Goal: Transaction & Acquisition: Obtain resource

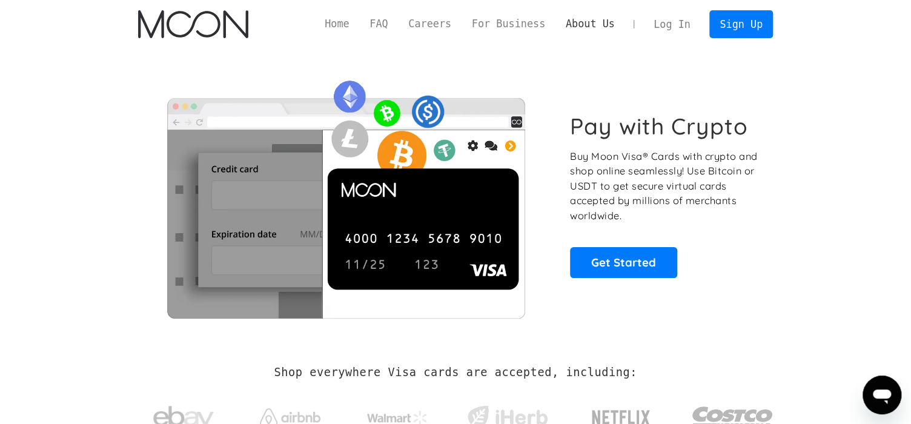
click at [594, 25] on link "About Us" at bounding box center [591, 23] width 70 height 15
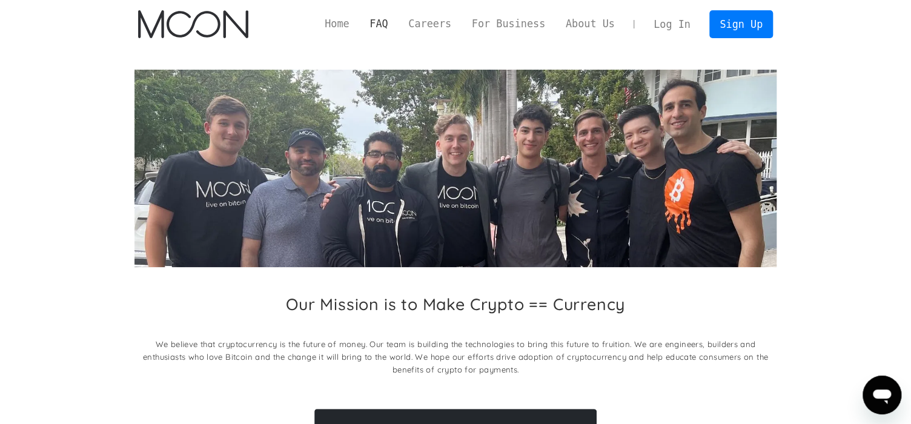
click at [383, 24] on link "FAQ" at bounding box center [378, 23] width 39 height 15
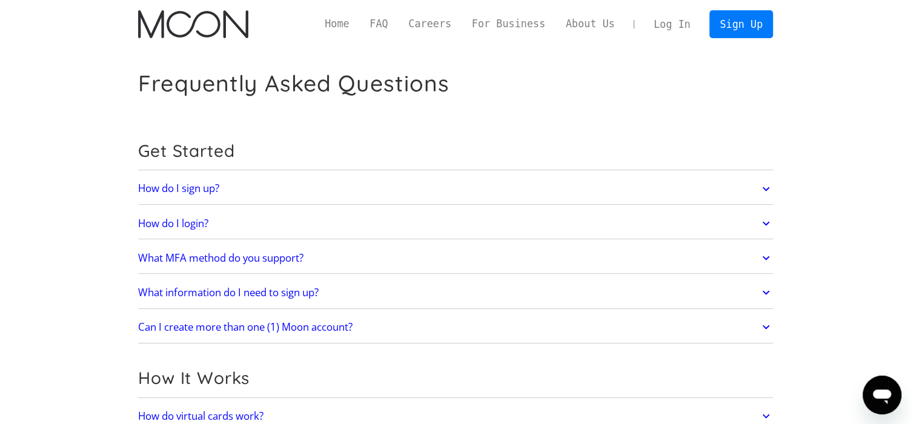
click at [208, 182] on h2 "How do I sign up?" at bounding box center [178, 188] width 81 height 12
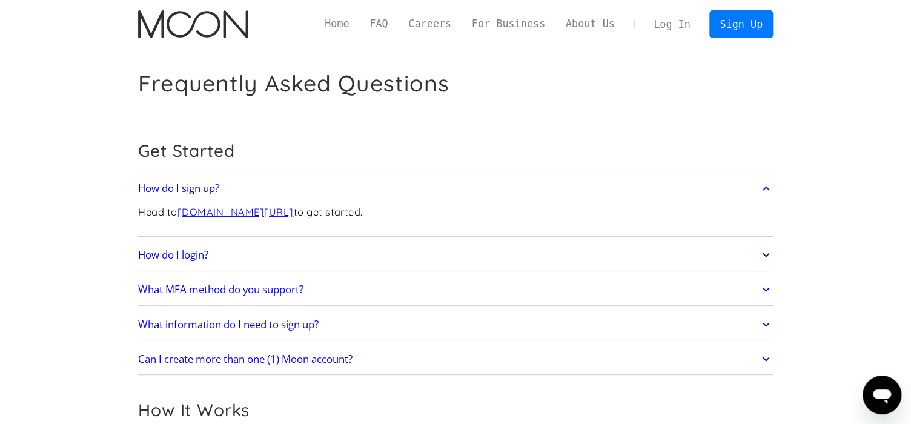
click at [208, 182] on h2 "How do I sign up?" at bounding box center [178, 188] width 81 height 12
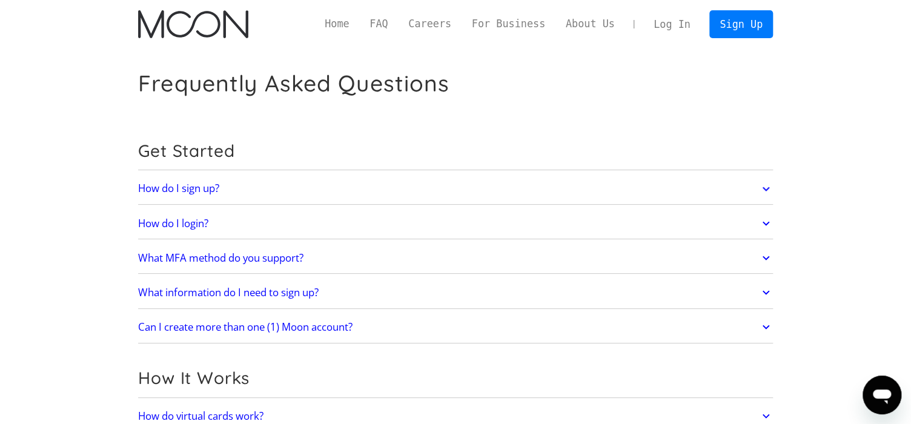
click at [214, 258] on h2 "What MFA method do you support?" at bounding box center [220, 258] width 165 height 12
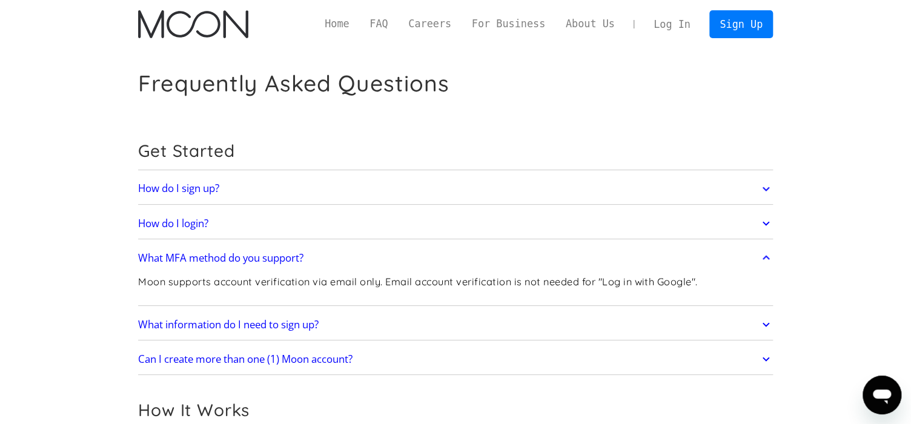
click at [214, 258] on h2 "What MFA method do you support?" at bounding box center [220, 258] width 165 height 12
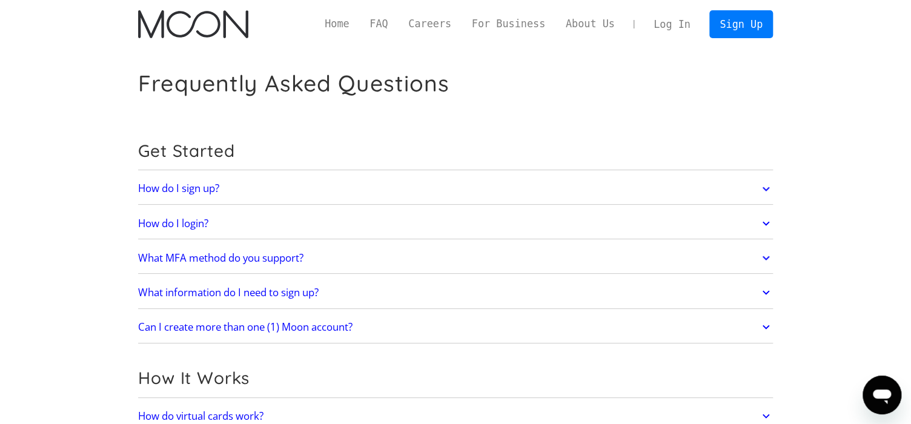
click at [208, 290] on h2 "What information do I need to sign up?" at bounding box center [228, 293] width 181 height 12
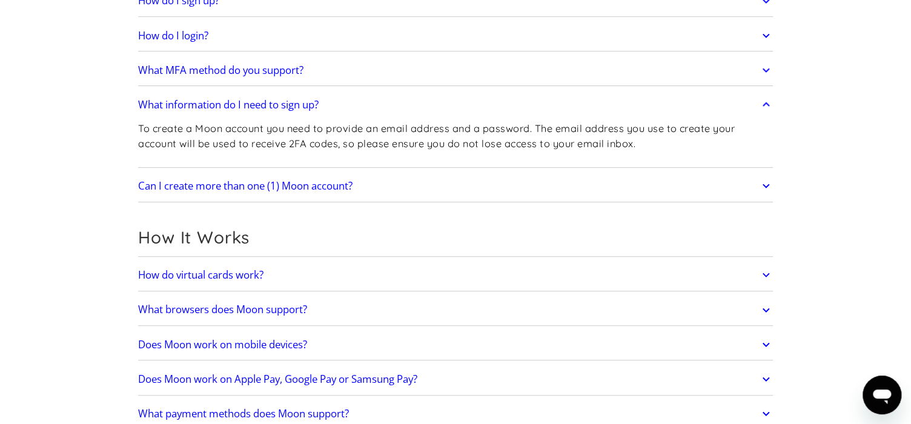
scroll to position [218, 0]
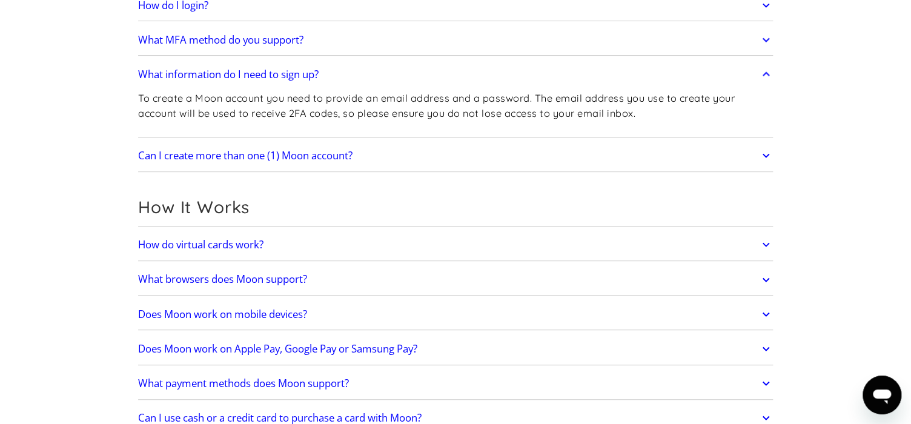
click at [235, 244] on h2 "How do virtual cards work?" at bounding box center [200, 245] width 125 height 12
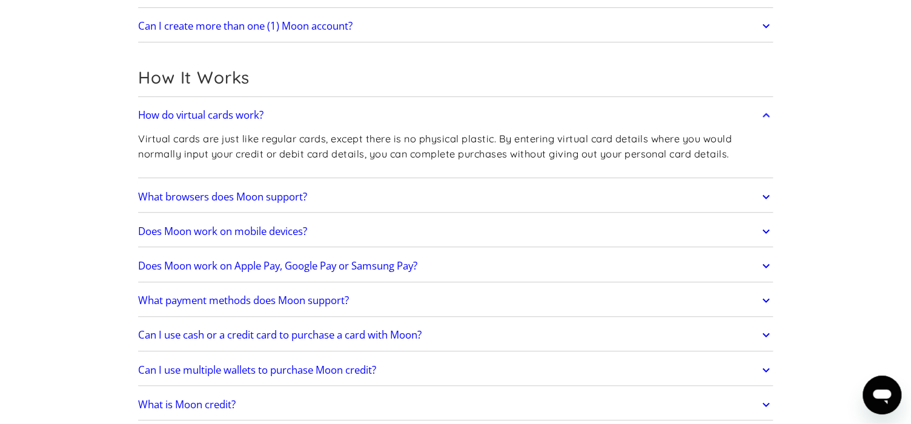
scroll to position [363, 0]
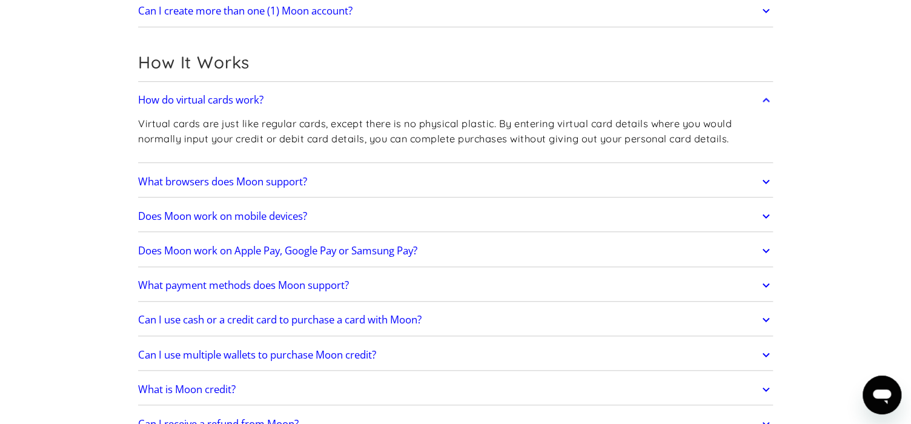
click at [242, 320] on h2 "Can I use cash or a credit card to purchase a card with Moon?" at bounding box center [280, 320] width 284 height 12
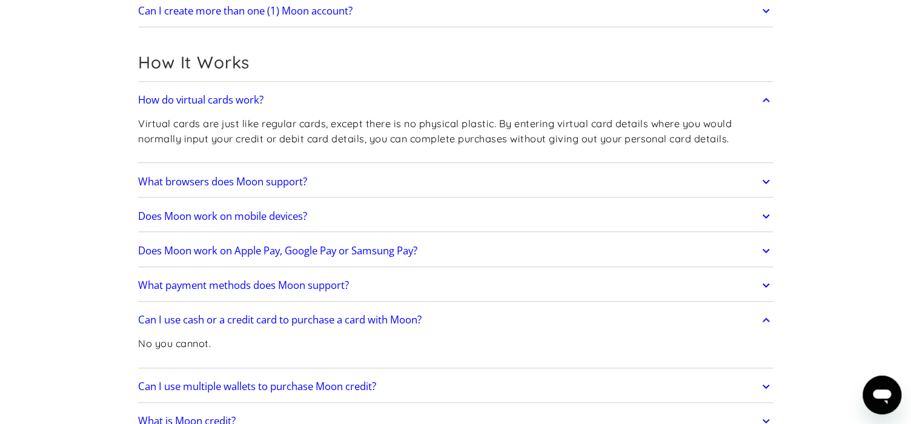
click at [242, 322] on h2 "Can I use cash or a credit card to purchase a card with Moon?" at bounding box center [280, 320] width 284 height 12
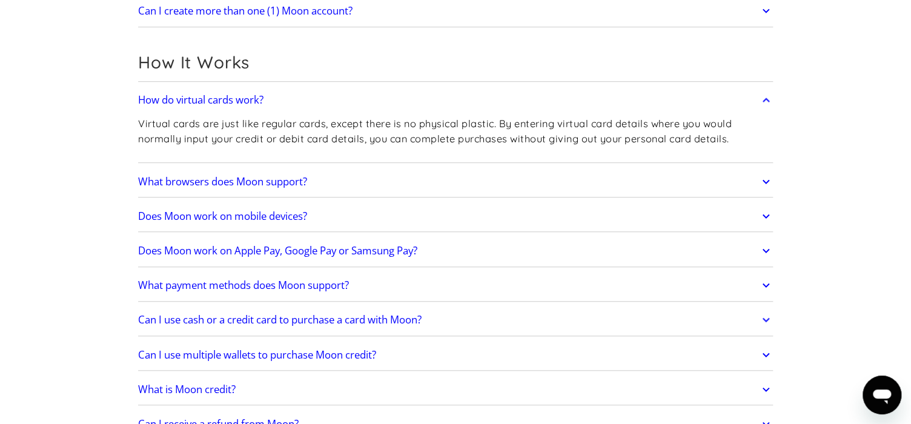
click at [241, 250] on h2 "Does Moon work on Apple Pay, Google Pay or Samsung Pay?" at bounding box center [277, 251] width 279 height 12
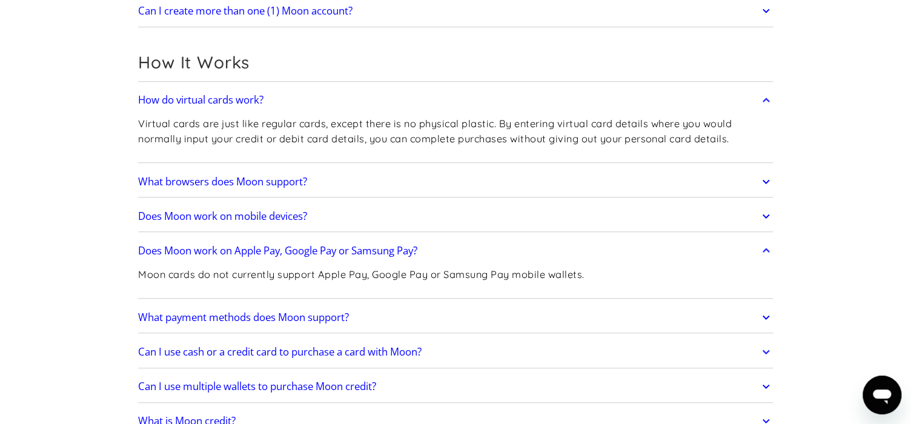
click at [241, 250] on h2 "Does Moon work on Apple Pay, Google Pay or Samsung Pay?" at bounding box center [277, 251] width 279 height 12
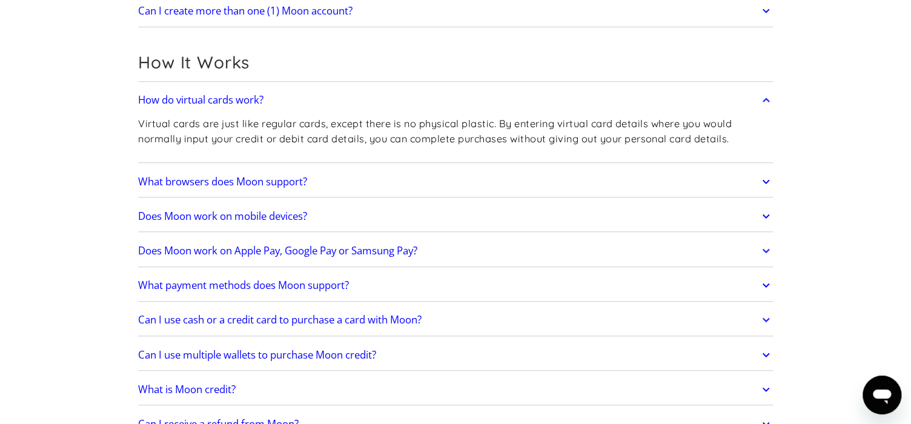
click at [230, 288] on h2 "What payment methods does Moon support?" at bounding box center [243, 285] width 211 height 12
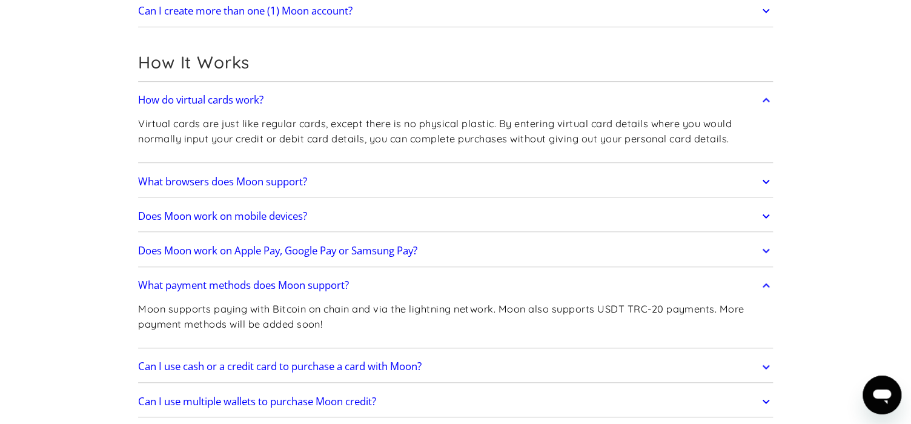
click at [230, 285] on h2 "What payment methods does Moon support?" at bounding box center [243, 285] width 211 height 12
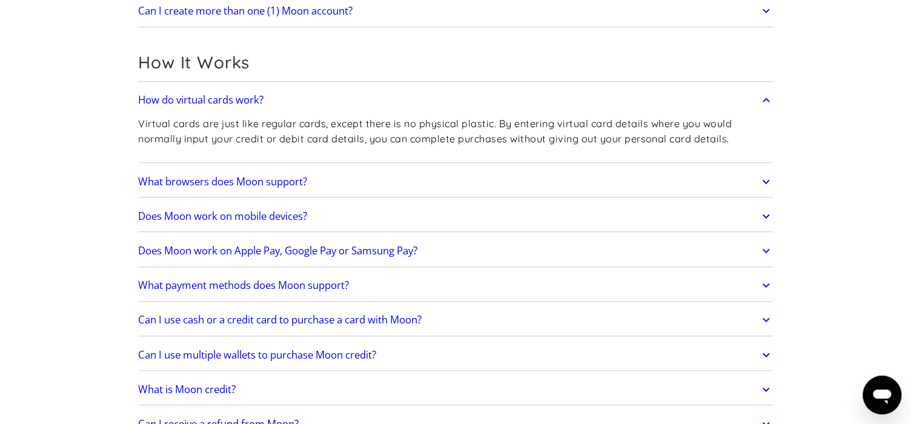
click at [223, 319] on h2 "Can I use cash or a credit card to purchase a card with Moon?" at bounding box center [280, 320] width 284 height 12
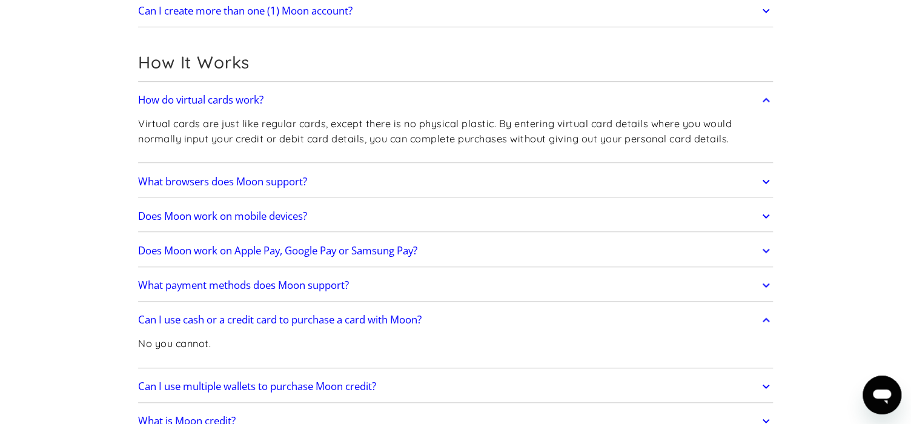
click at [223, 319] on h2 "Can I use cash or a credit card to purchase a card with Moon?" at bounding box center [280, 320] width 284 height 12
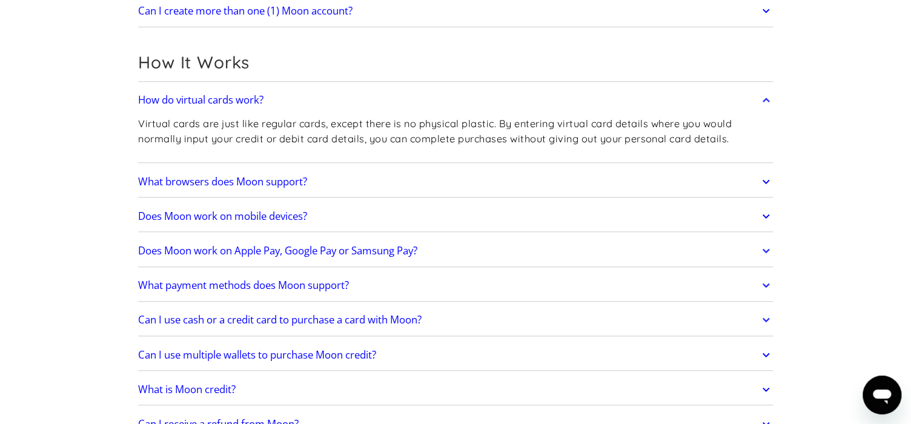
scroll to position [436, 0]
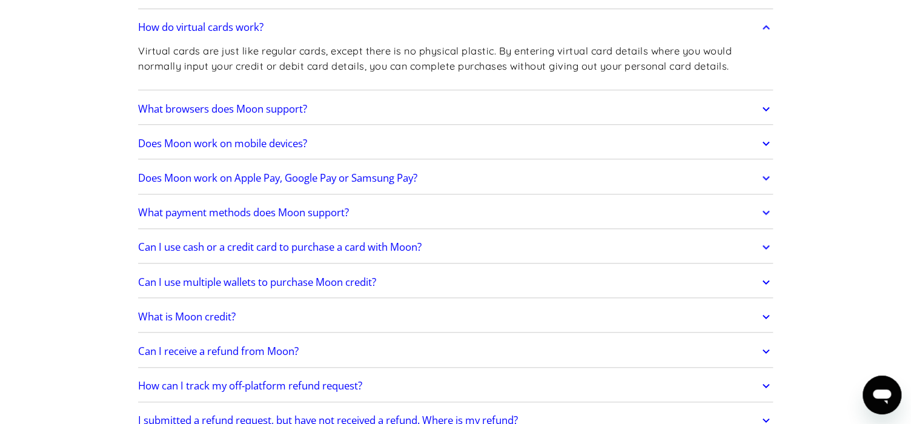
click at [210, 311] on h2 "What is Moon credit?" at bounding box center [187, 317] width 98 height 12
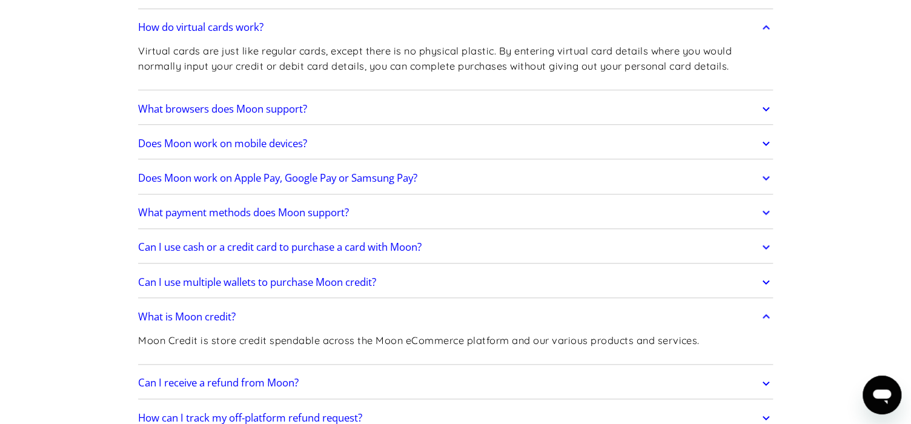
click at [210, 311] on h2 "What is Moon credit?" at bounding box center [187, 317] width 98 height 12
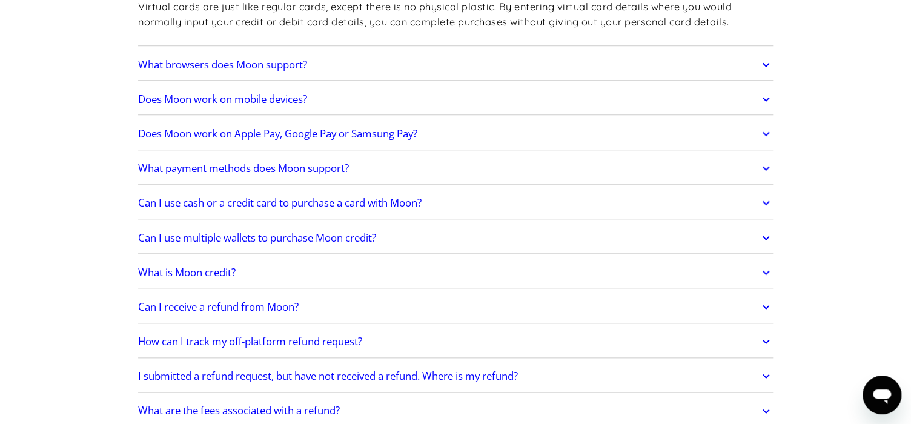
scroll to position [508, 0]
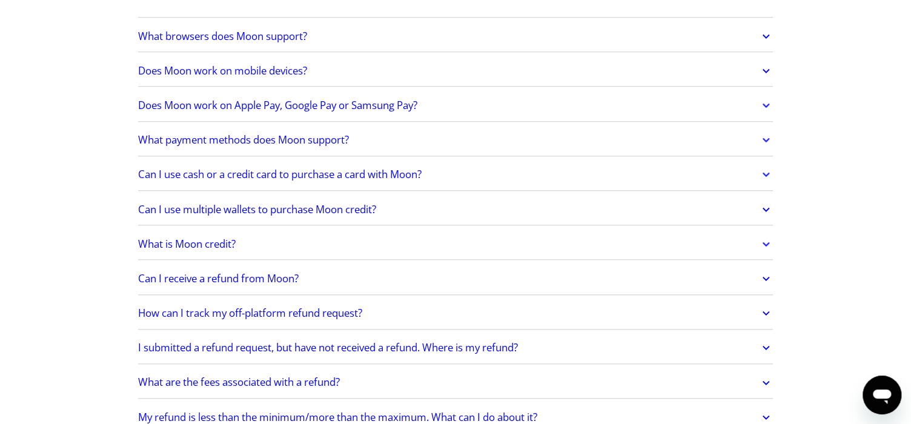
click at [216, 277] on h2 "Can I receive a refund from Moon?" at bounding box center [218, 279] width 161 height 12
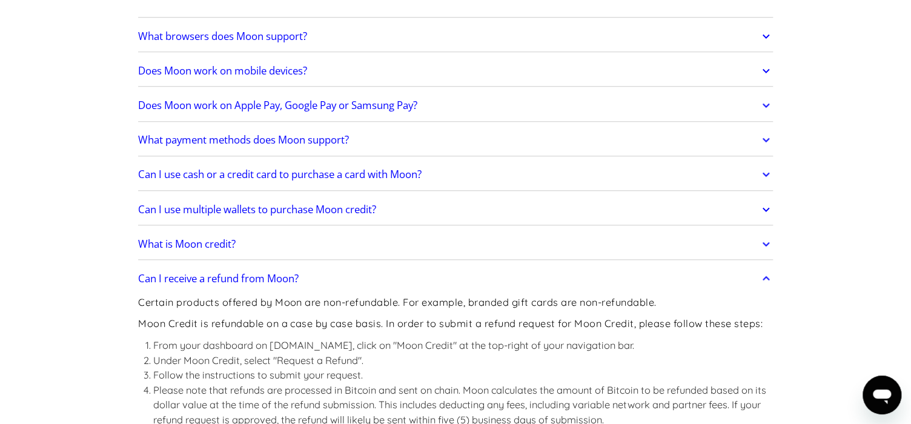
click at [216, 277] on h2 "Can I receive a refund from Moon?" at bounding box center [218, 279] width 161 height 12
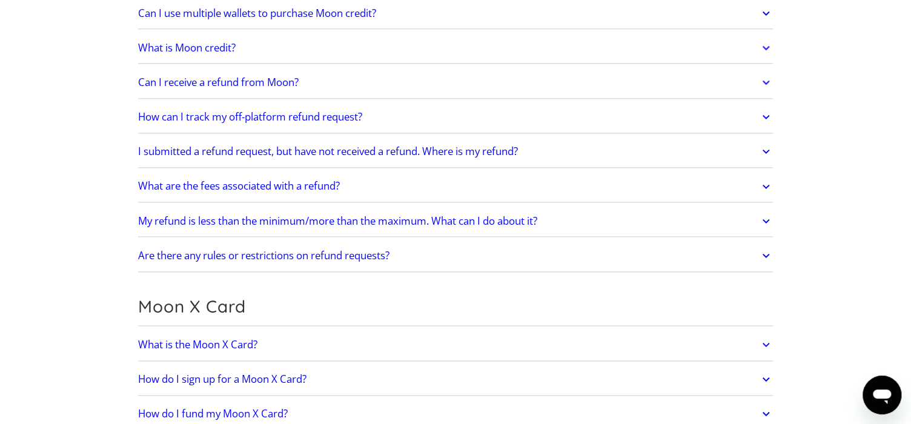
scroll to position [727, 0]
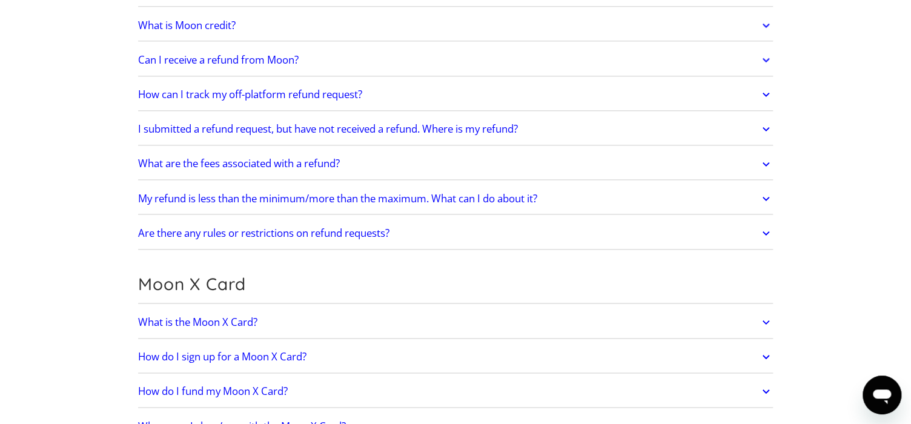
click at [220, 319] on h2 "What is the Moon X Card?" at bounding box center [197, 322] width 119 height 12
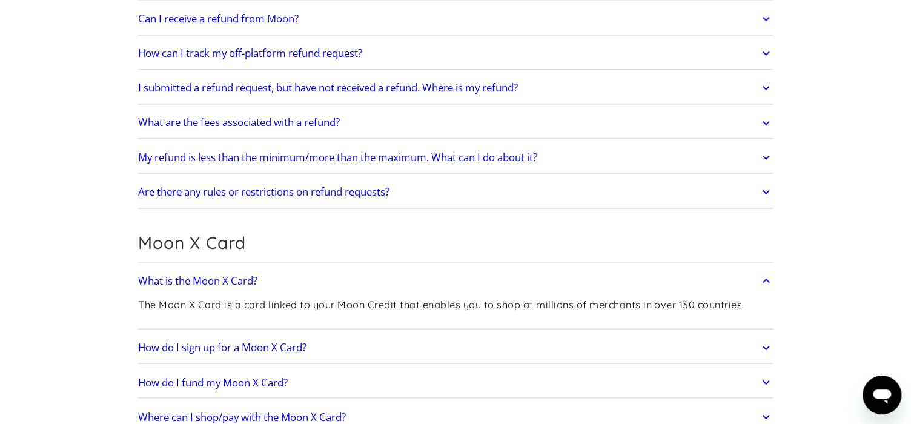
scroll to position [800, 0]
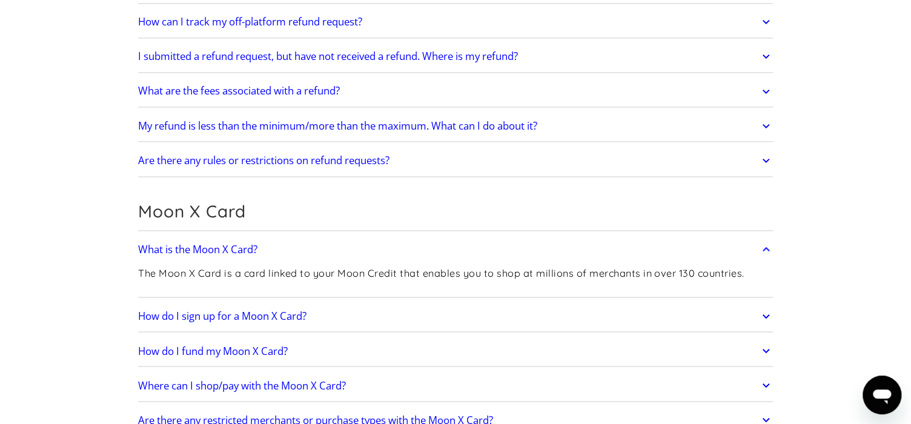
click at [219, 245] on h2 "What is the Moon X Card?" at bounding box center [197, 250] width 119 height 12
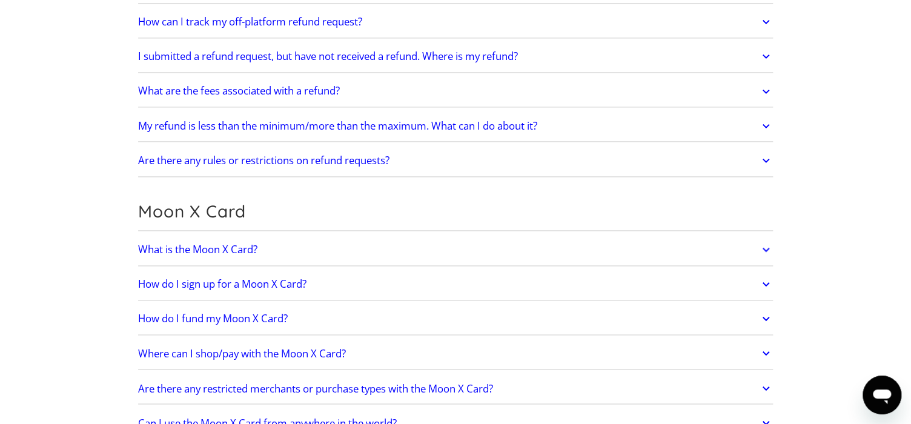
click at [214, 278] on h2 "How do I sign up for a Moon X Card?" at bounding box center [222, 284] width 168 height 12
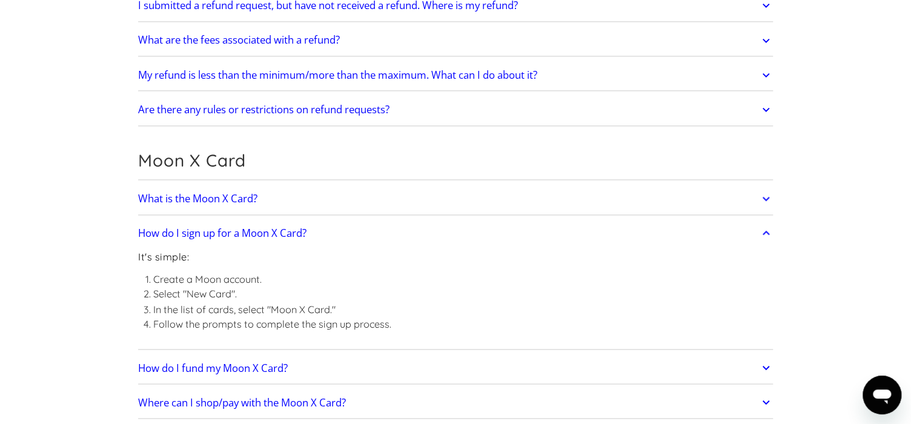
scroll to position [872, 0]
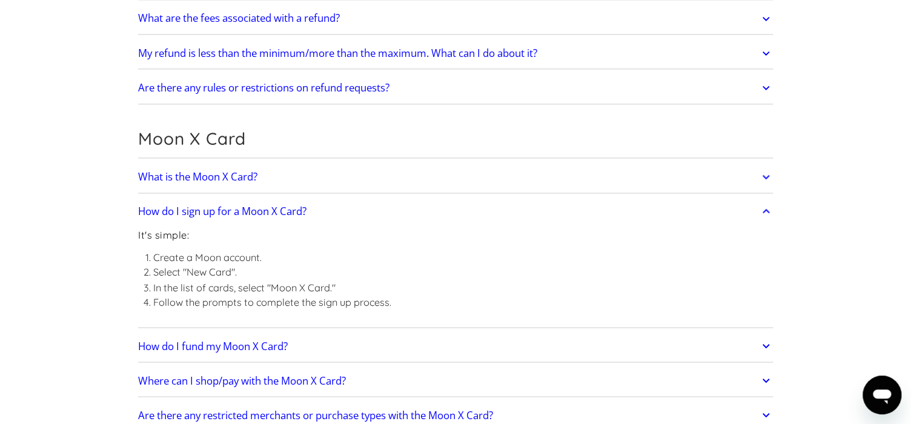
click at [203, 343] on h2 "How do I fund my Moon X Card?" at bounding box center [213, 346] width 150 height 12
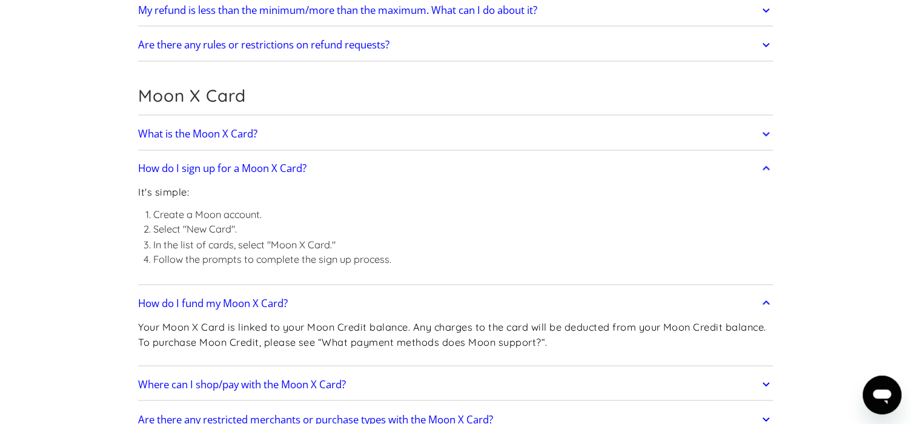
scroll to position [944, 0]
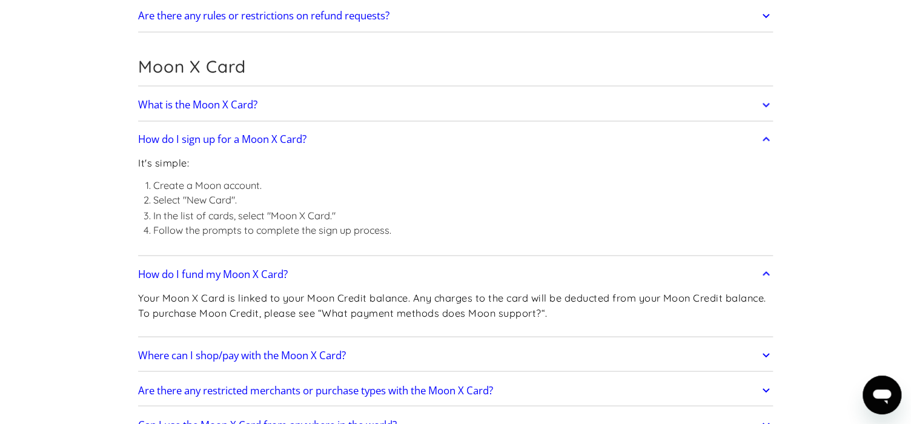
click at [207, 349] on h2 "Where can I shop/pay with the Moon X Card?" at bounding box center [242, 355] width 208 height 12
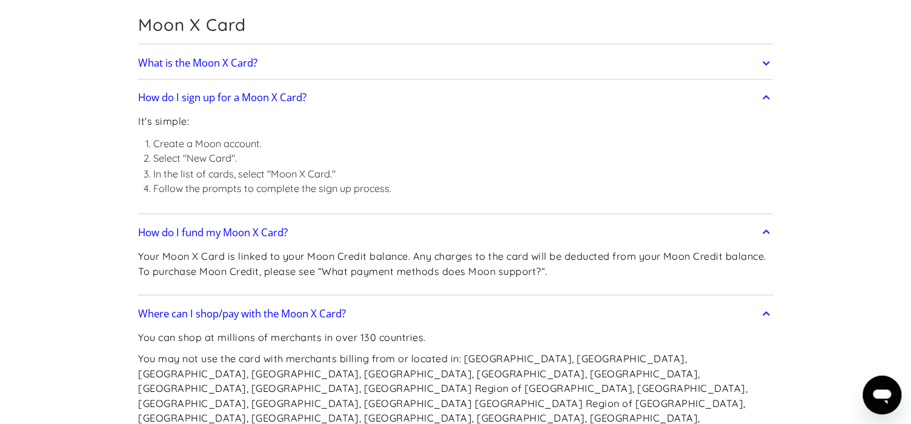
scroll to position [1017, 0]
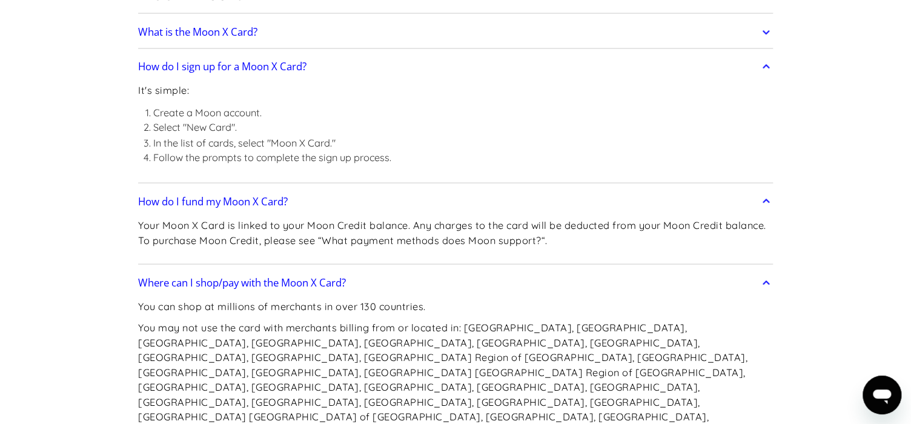
click at [216, 202] on h2 "How do I fund my Moon X Card?" at bounding box center [213, 201] width 150 height 12
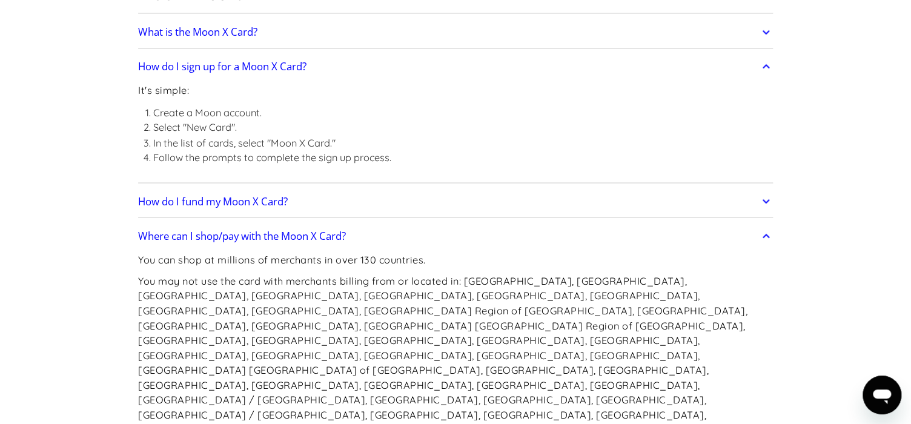
click at [221, 64] on h2 "How do I sign up for a Moon X Card?" at bounding box center [222, 67] width 168 height 12
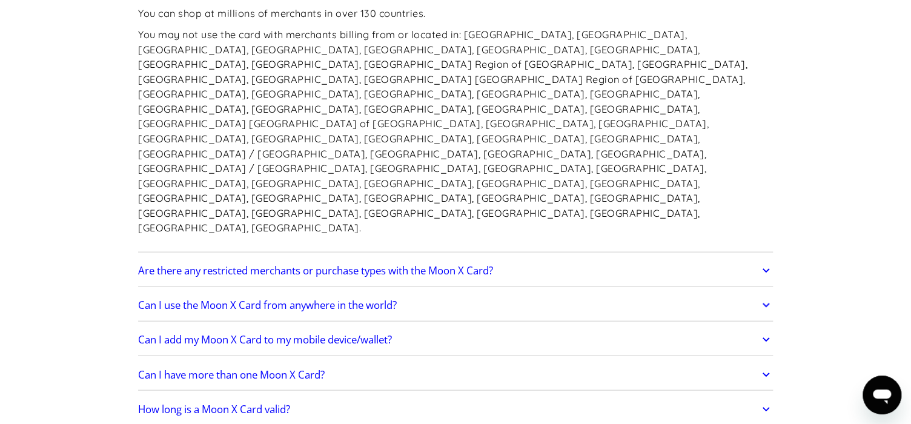
scroll to position [1309, 0]
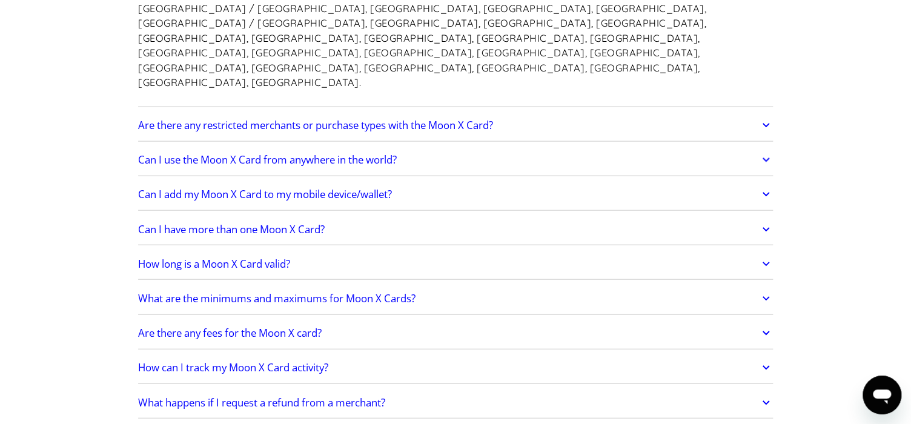
click at [211, 327] on h2 "Are there any fees for the Moon X card?" at bounding box center [230, 333] width 184 height 12
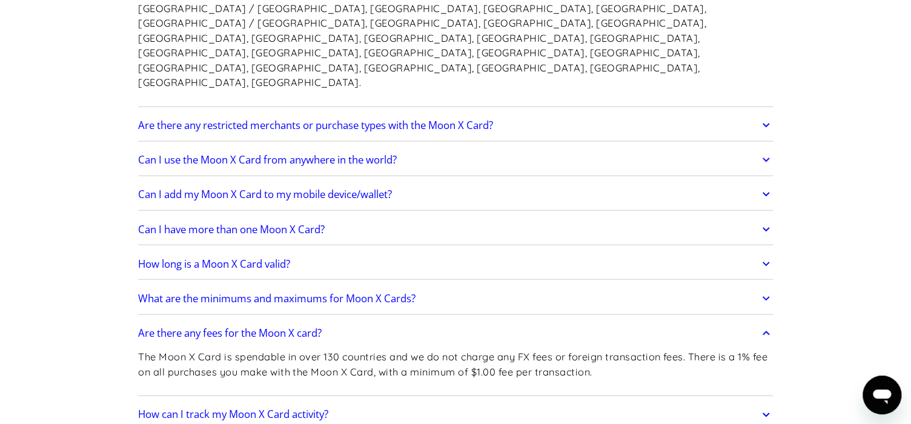
click at [211, 327] on h2 "Are there any fees for the Moon X card?" at bounding box center [230, 333] width 184 height 12
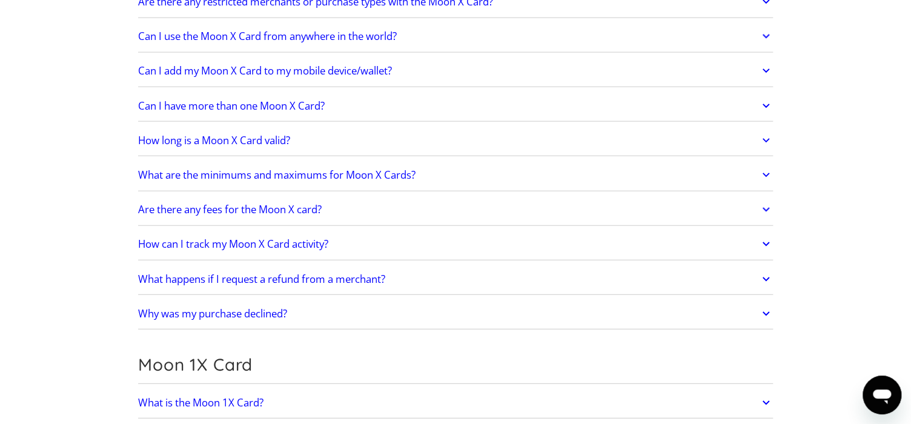
scroll to position [1454, 0]
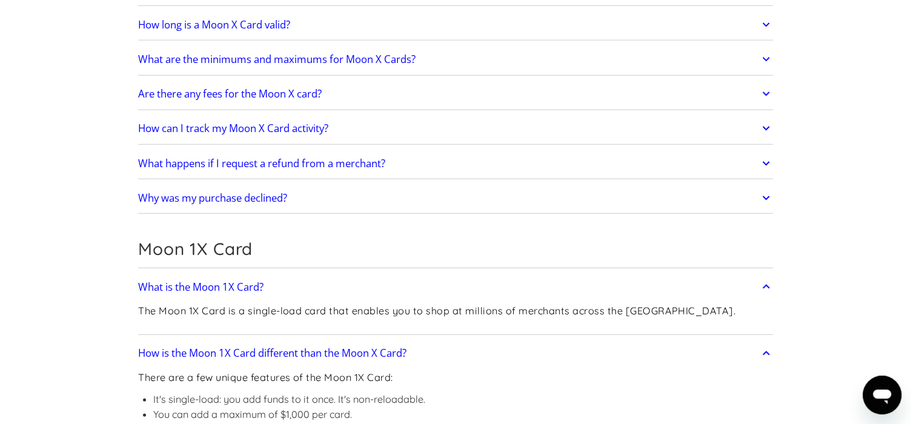
scroll to position [1526, 0]
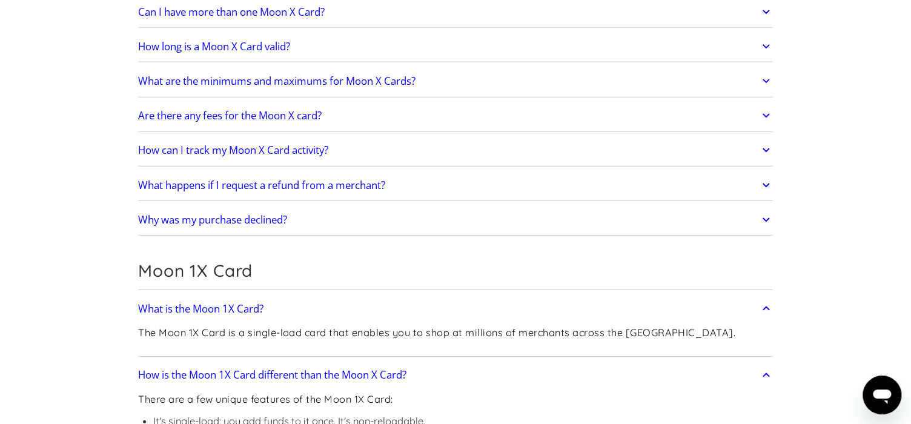
click at [199, 261] on h2 "Moon 1X Card" at bounding box center [455, 271] width 635 height 21
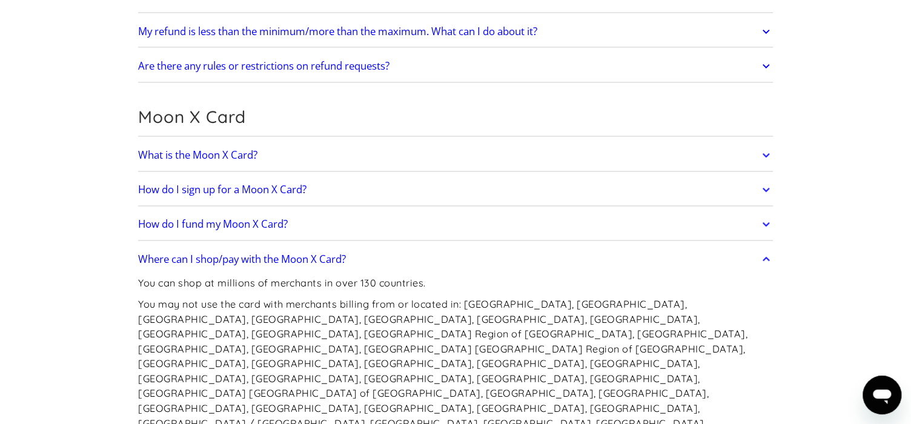
scroll to position [872, 0]
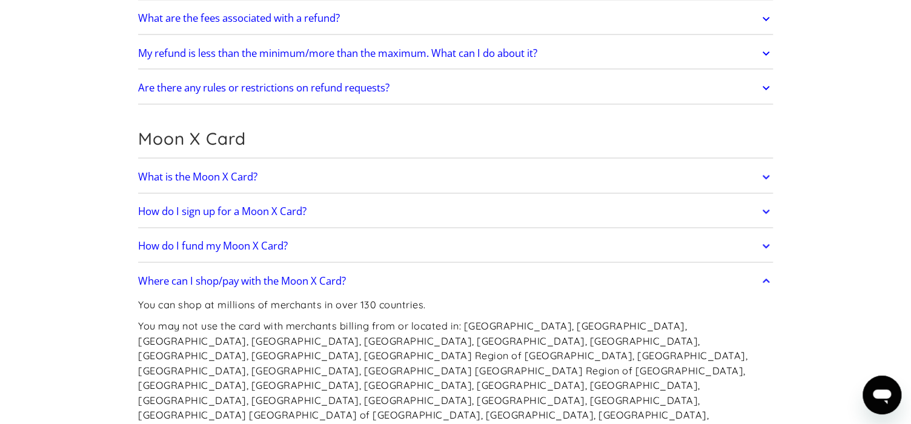
click at [196, 175] on h2 "What is the Moon X Card?" at bounding box center [197, 177] width 119 height 12
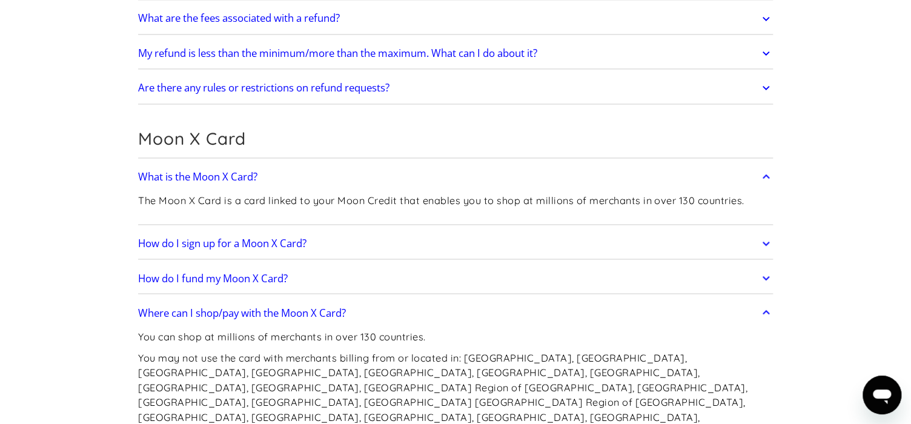
click at [193, 178] on h2 "What is the Moon X Card?" at bounding box center [197, 177] width 119 height 12
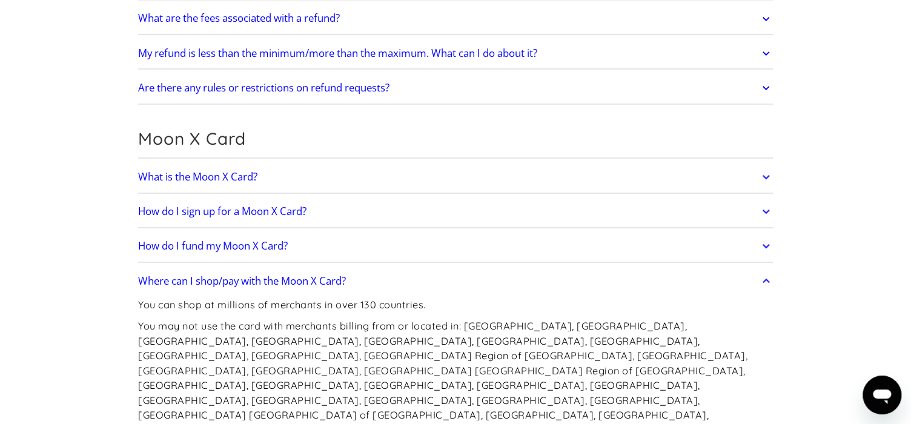
click at [191, 213] on h2 "How do I sign up for a Moon X Card?" at bounding box center [222, 211] width 168 height 12
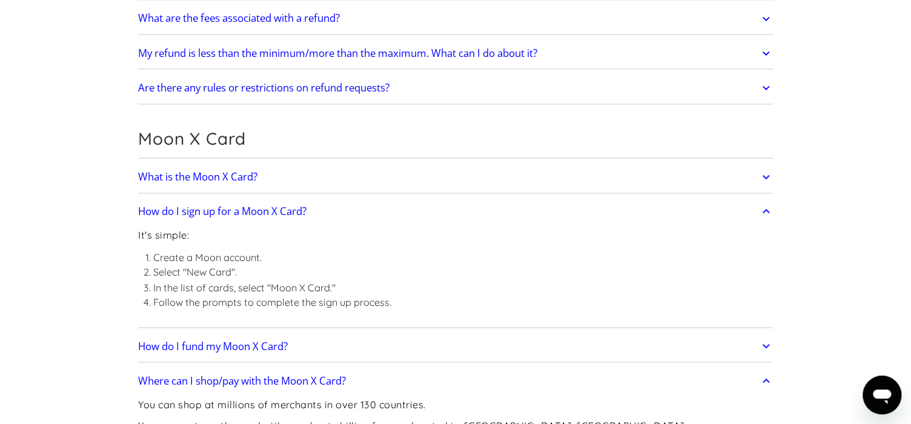
click at [191, 213] on h2 "How do I sign up for a Moon X Card?" at bounding box center [222, 211] width 168 height 12
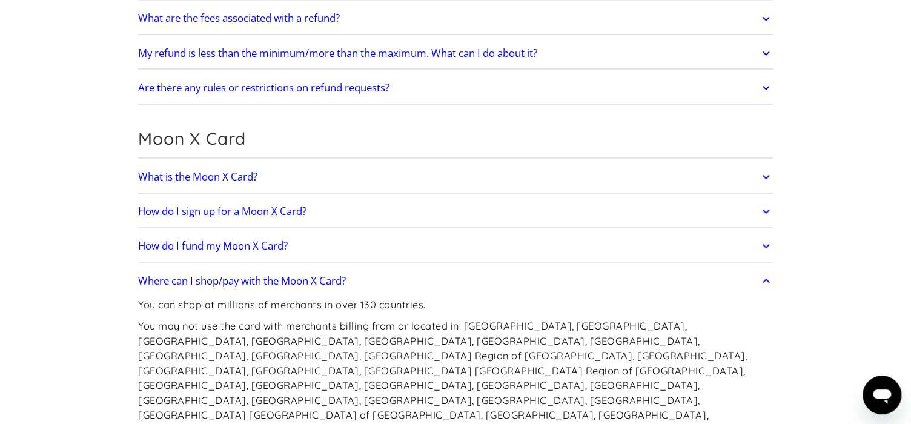
click at [191, 240] on h2 "How do I fund my Moon X Card?" at bounding box center [213, 246] width 150 height 12
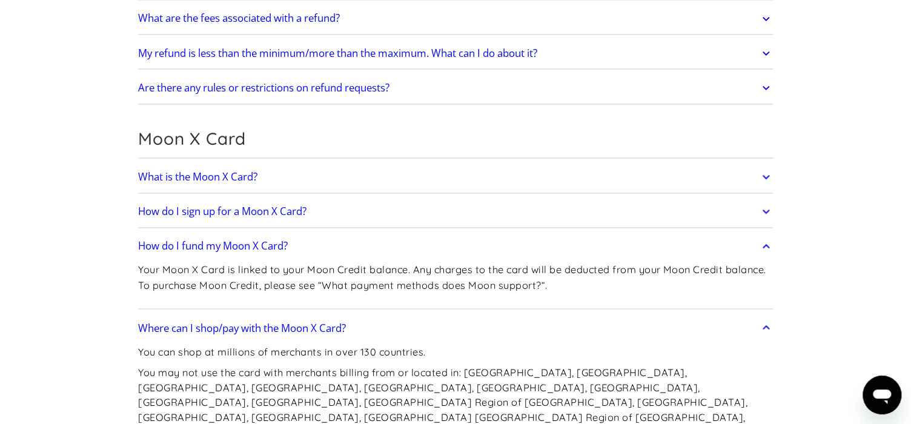
click at [191, 240] on h2 "How do I fund my Moon X Card?" at bounding box center [213, 246] width 150 height 12
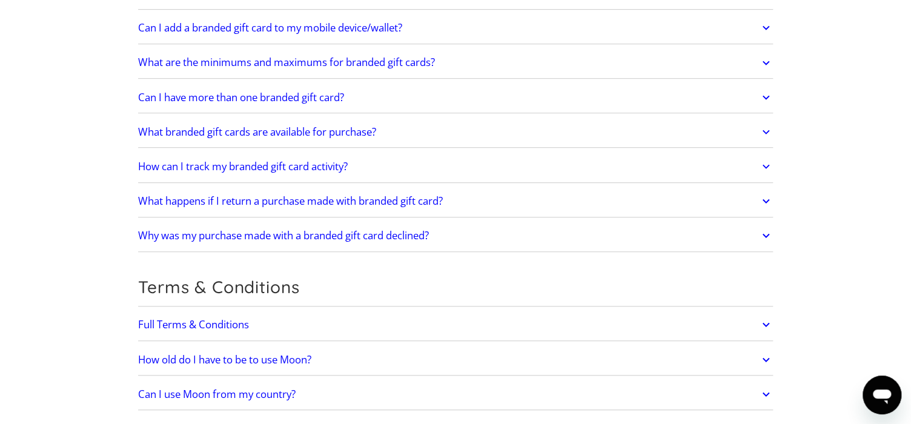
scroll to position [2617, 0]
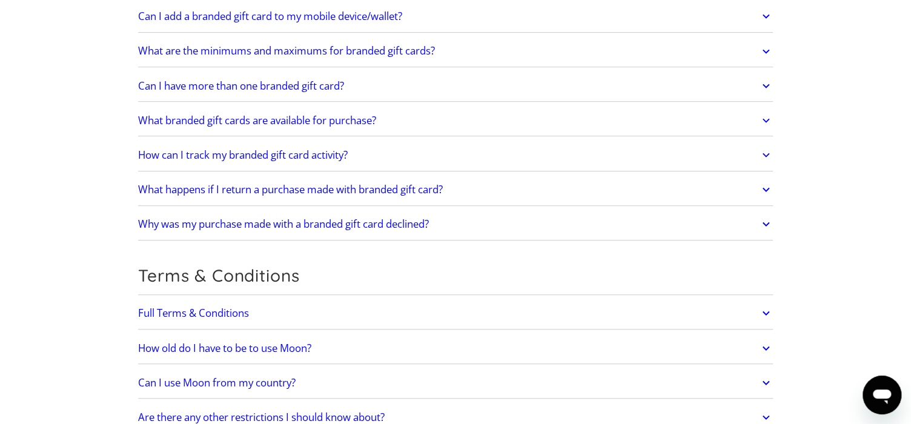
click at [192, 342] on h2 "How old do I have to be to use Moon?" at bounding box center [224, 348] width 173 height 12
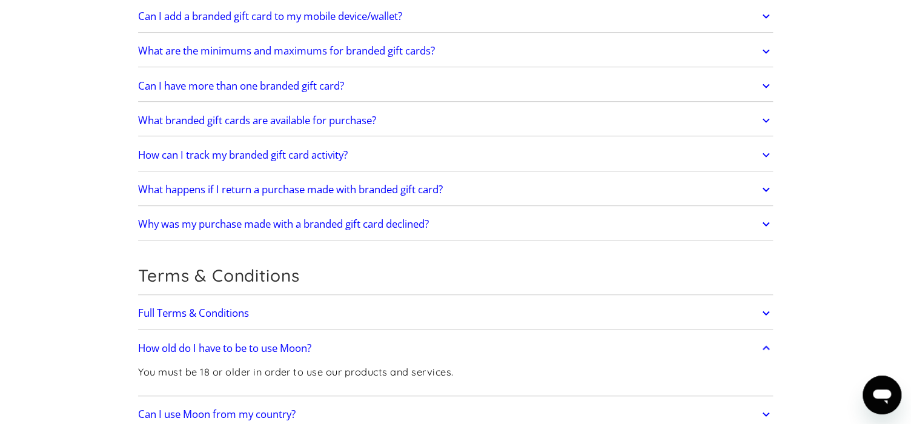
click at [192, 342] on h2 "How old do I have to be to use Moon?" at bounding box center [224, 348] width 173 height 12
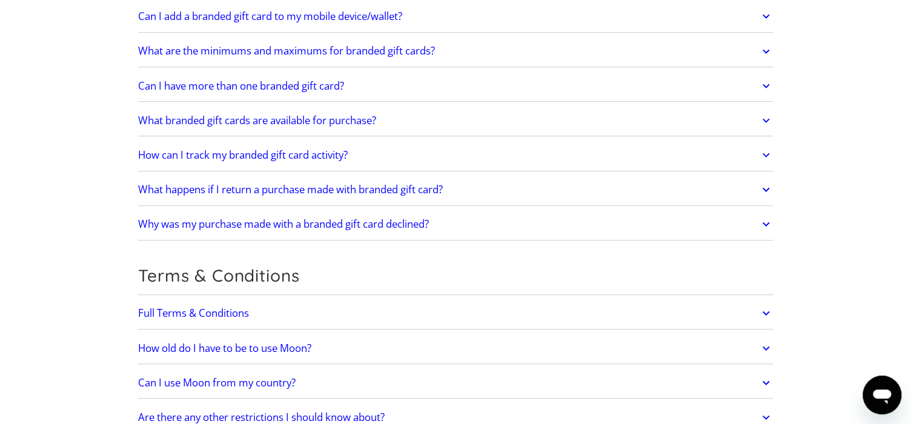
click at [189, 377] on h2 "Can I use Moon from my country?" at bounding box center [217, 383] width 158 height 12
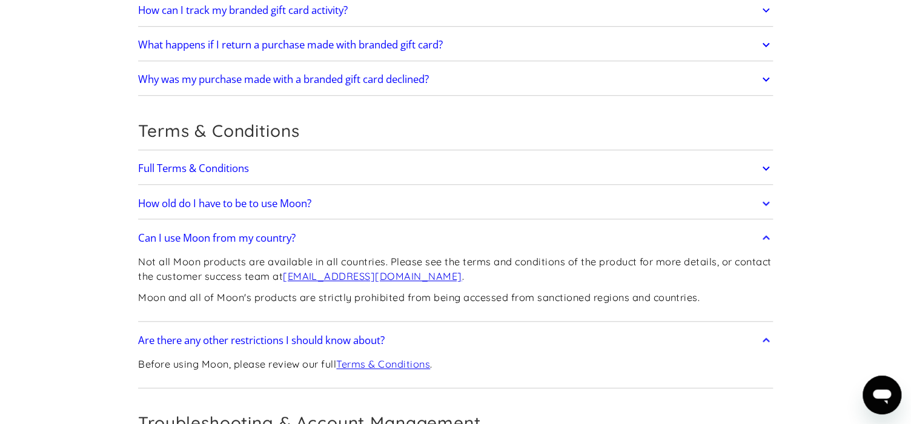
scroll to position [2835, 0]
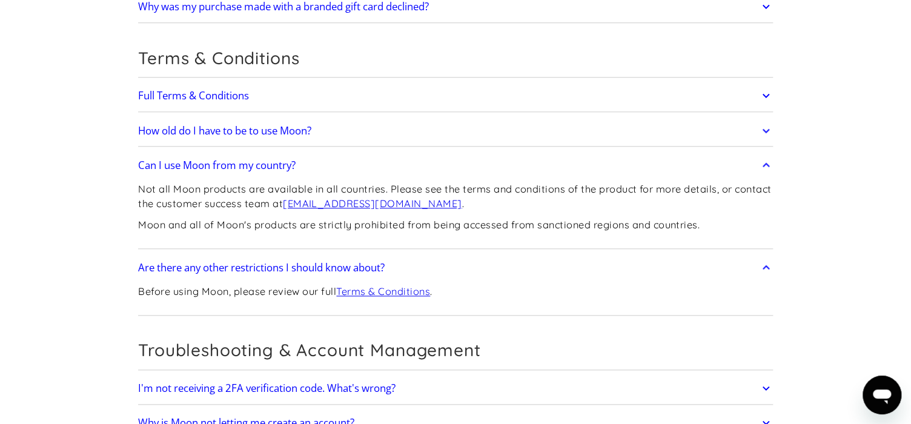
click at [197, 417] on h2 "Why is Moon not letting me create an account?" at bounding box center [246, 423] width 216 height 12
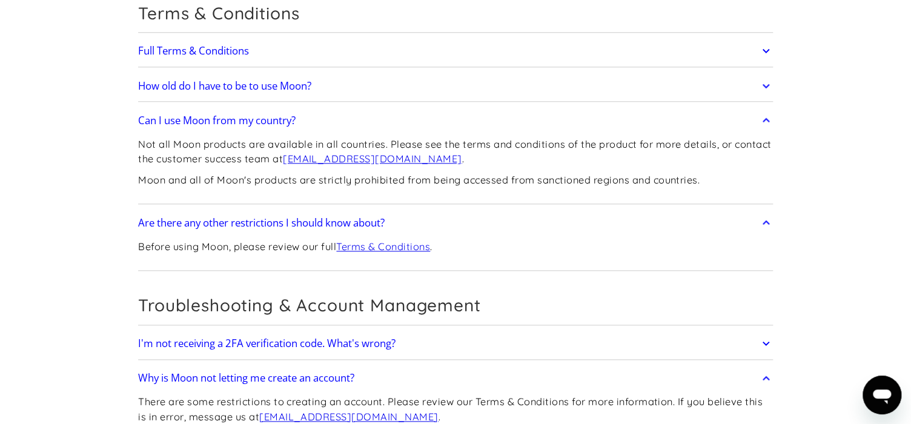
scroll to position [2908, 0]
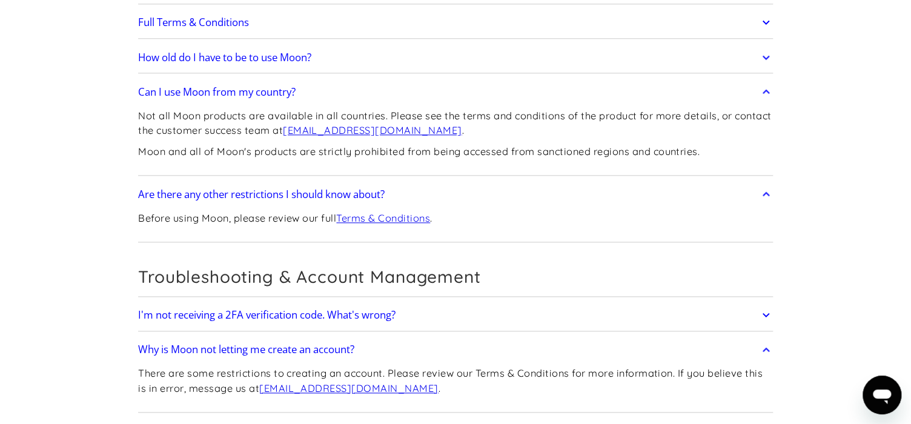
click at [194, 423] on h2 "Can I change the email address on my account?" at bounding box center [247, 431] width 219 height 12
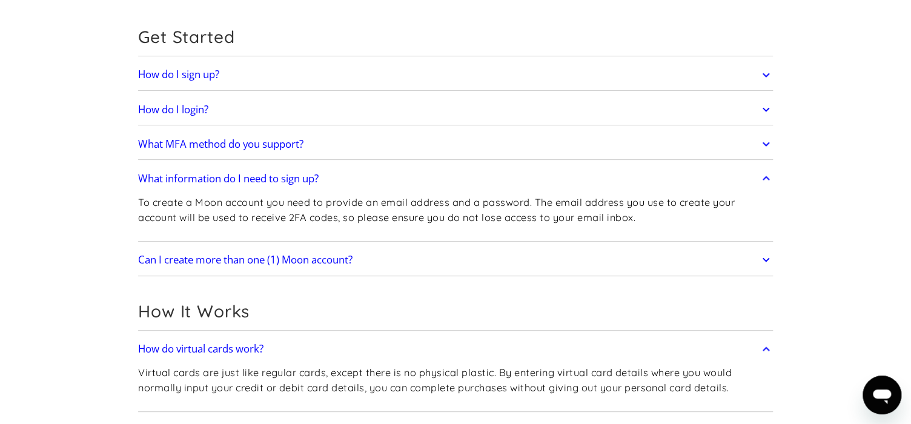
scroll to position [0, 0]
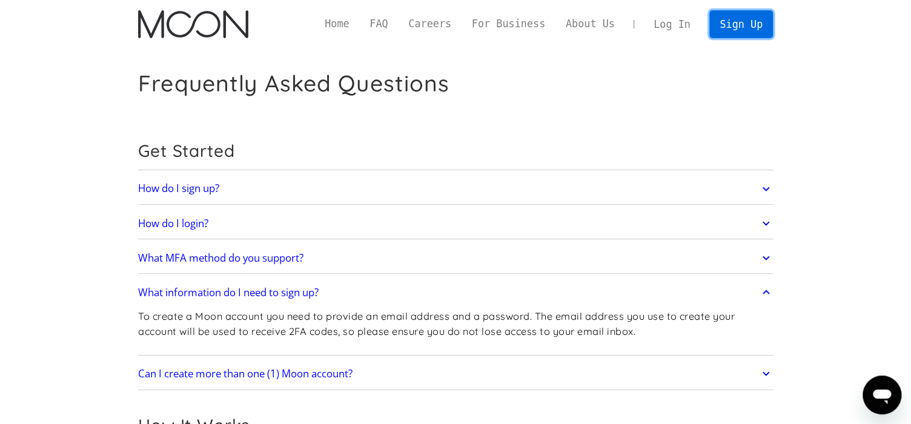
click at [725, 24] on link "Sign Up" at bounding box center [740, 23] width 63 height 27
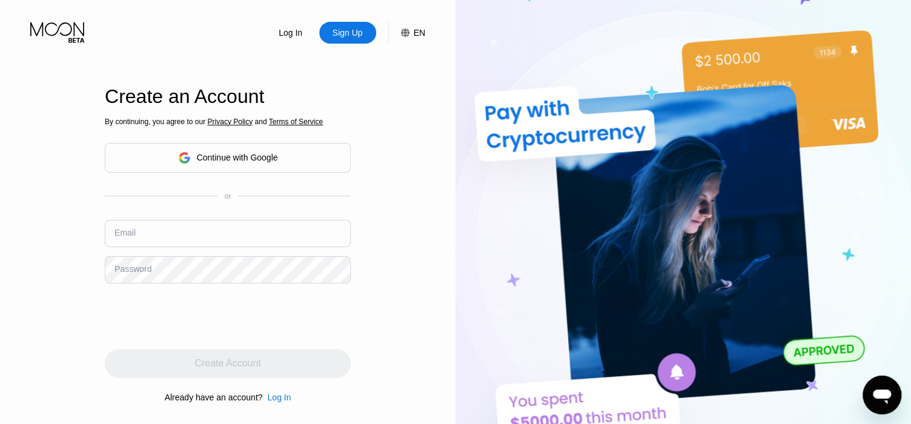
click at [226, 241] on input "text" at bounding box center [228, 233] width 246 height 27
type input "rbr20250101@hotmail.com"
click at [128, 272] on div "Password" at bounding box center [132, 269] width 37 height 10
click at [133, 269] on div "Password" at bounding box center [132, 269] width 37 height 10
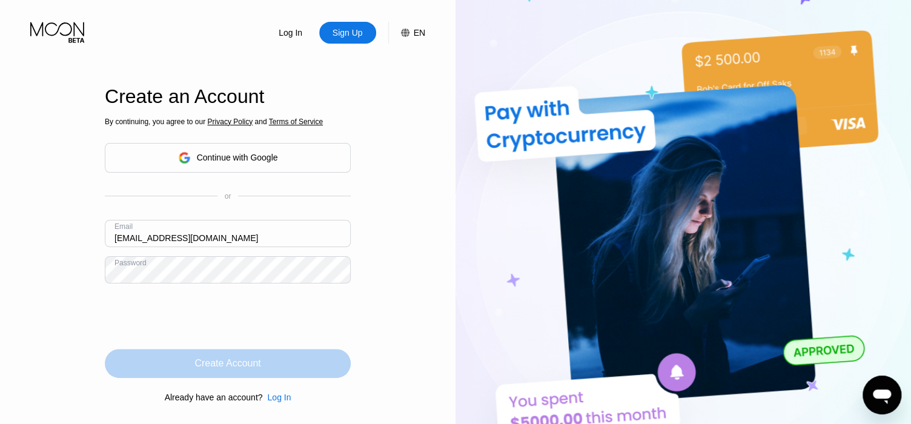
click at [189, 359] on div "Create Account" at bounding box center [228, 363] width 246 height 29
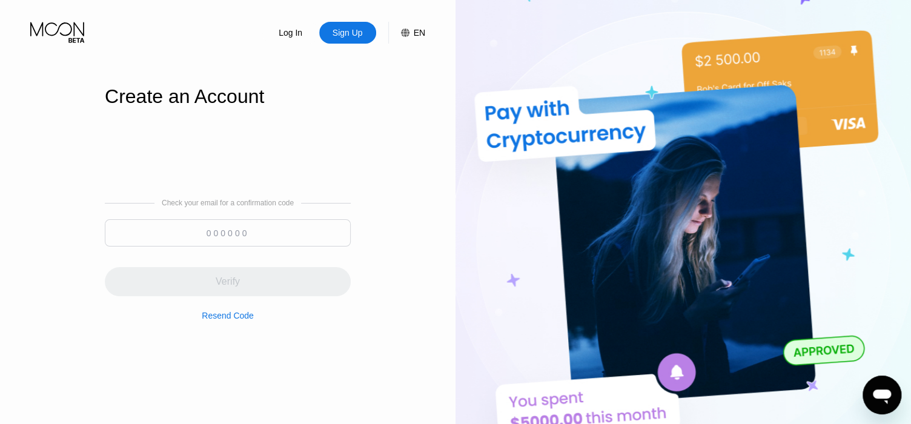
click at [239, 233] on input at bounding box center [228, 232] width 246 height 27
click at [204, 230] on input at bounding box center [228, 232] width 246 height 27
click at [223, 314] on div "Resend Code" at bounding box center [228, 316] width 52 height 10
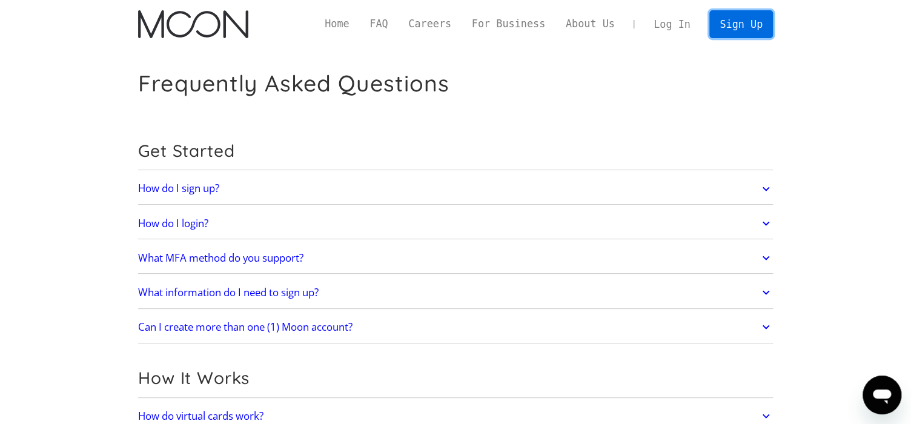
click at [739, 27] on link "Sign Up" at bounding box center [740, 23] width 63 height 27
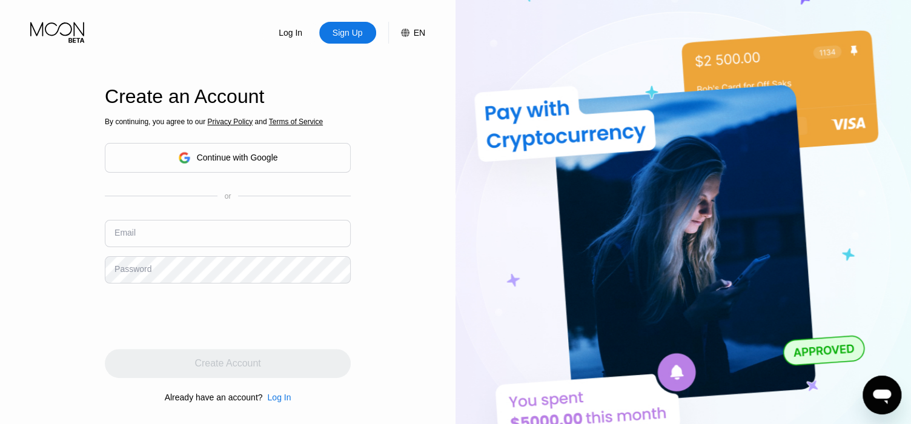
click at [175, 236] on input "text" at bounding box center [228, 233] width 246 height 27
type input "[EMAIL_ADDRESS][DOMAIN_NAME]"
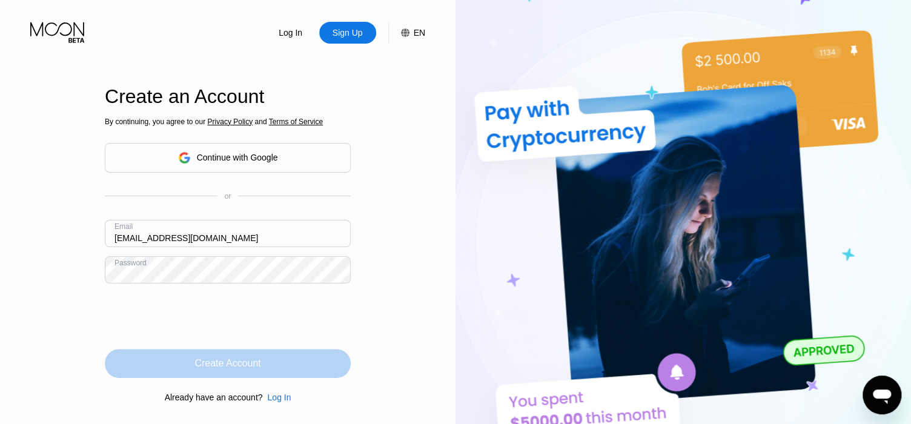
click at [194, 362] on div "Create Account" at bounding box center [227, 363] width 66 height 12
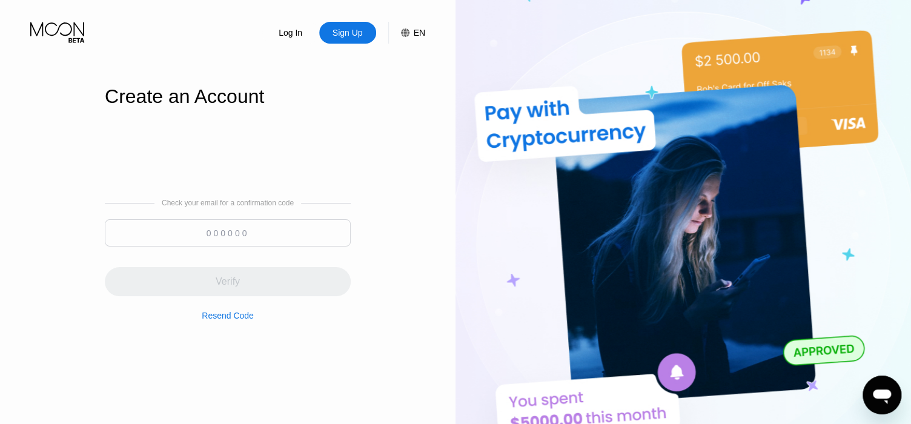
click at [216, 230] on input at bounding box center [228, 232] width 246 height 27
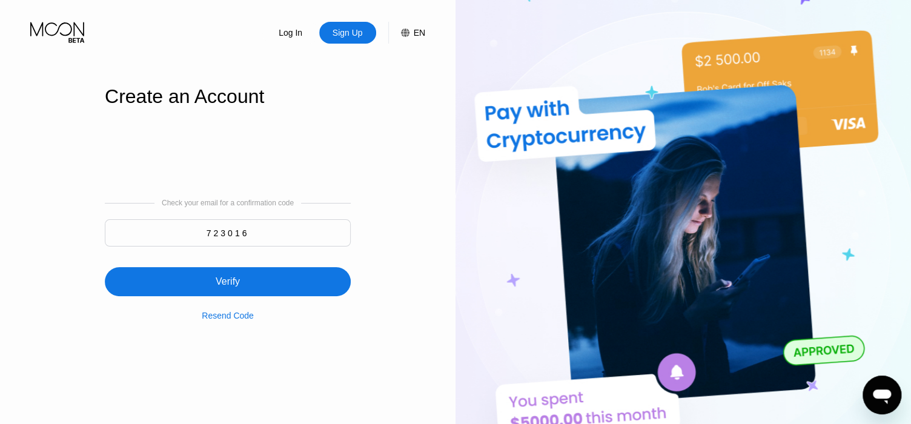
type input "723016"
click at [217, 276] on div "Verify" at bounding box center [228, 281] width 246 height 29
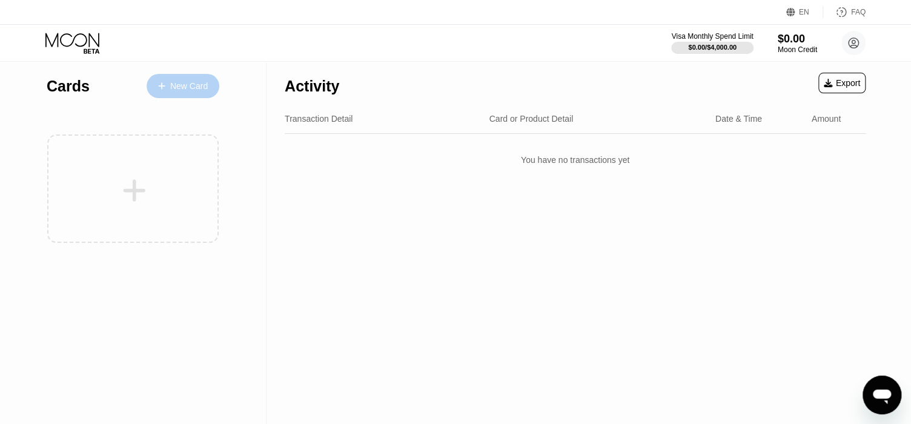
click at [207, 84] on div "New Card" at bounding box center [183, 86] width 73 height 24
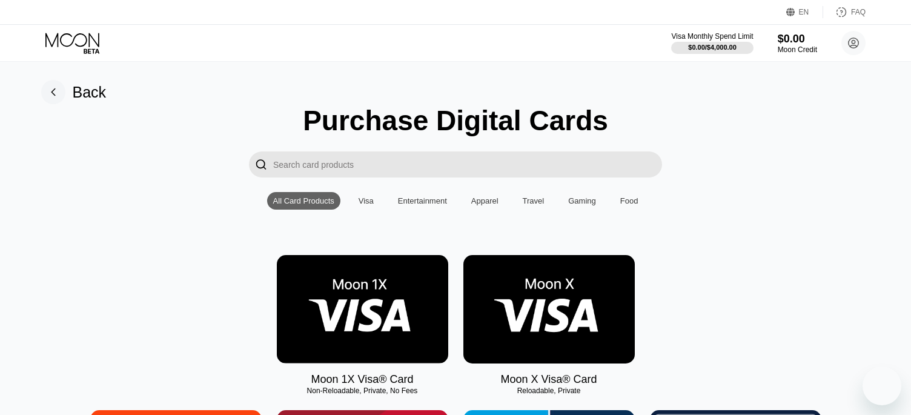
click at [522, 319] on img at bounding box center [548, 309] width 171 height 108
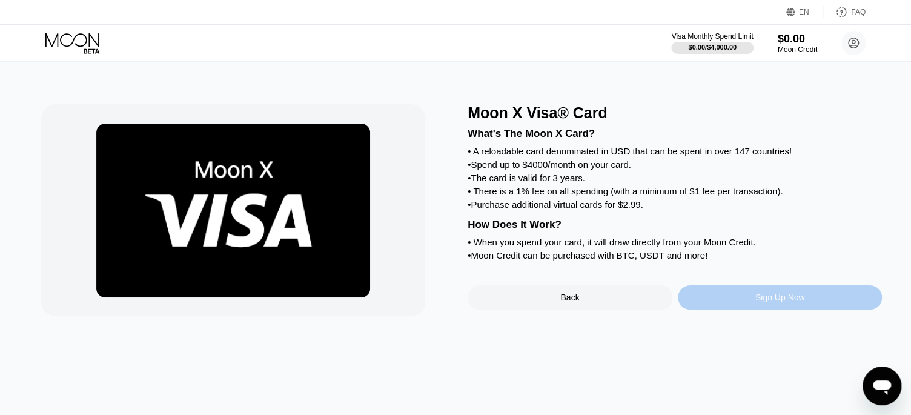
click at [768, 302] on div "Sign Up Now" at bounding box center [780, 298] width 50 height 10
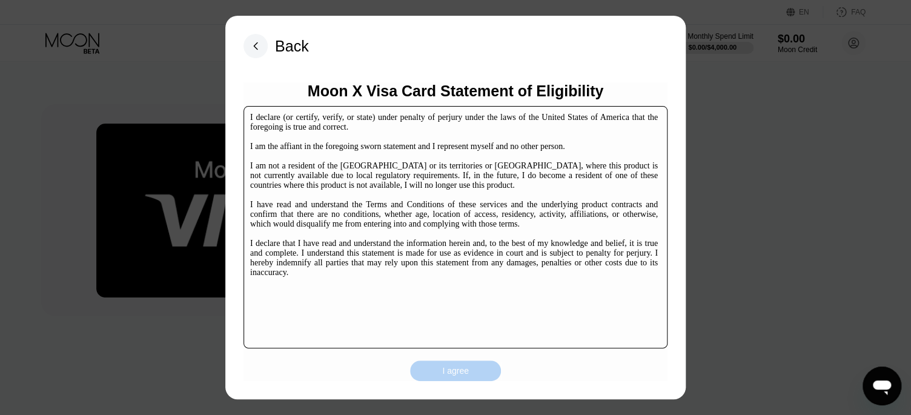
click at [474, 367] on div "I agree" at bounding box center [455, 370] width 91 height 21
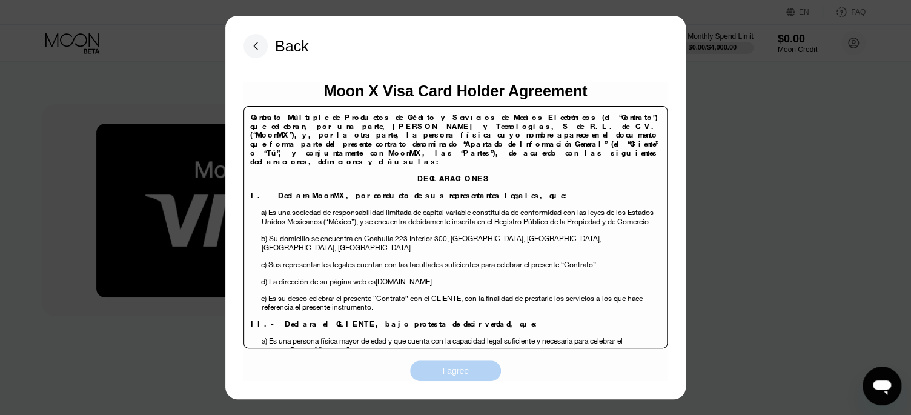
click at [473, 370] on div "I agree" at bounding box center [455, 370] width 91 height 21
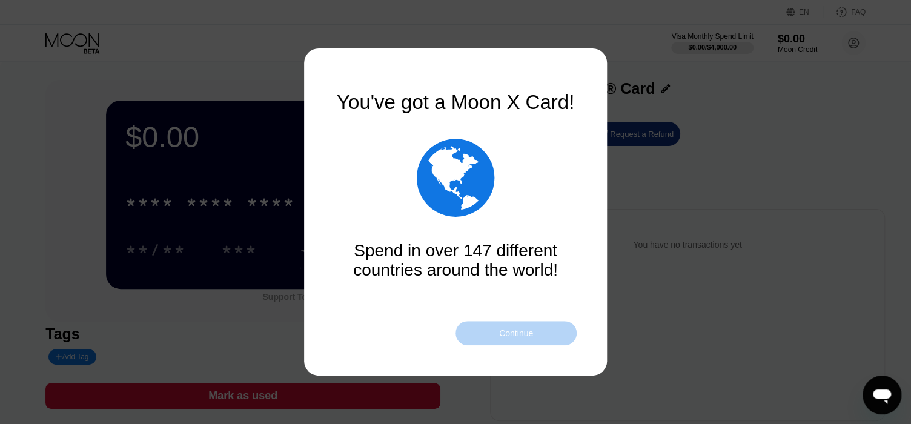
click at [524, 330] on div "Continue" at bounding box center [516, 333] width 34 height 10
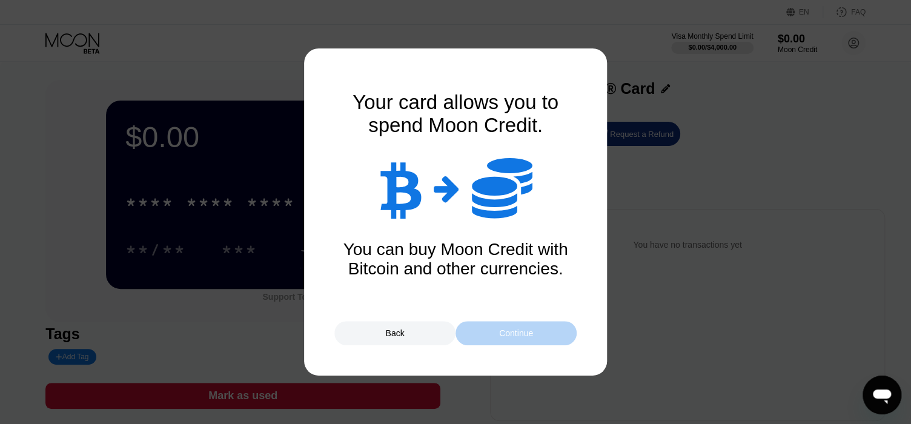
click at [524, 330] on div "Continue" at bounding box center [516, 333] width 34 height 10
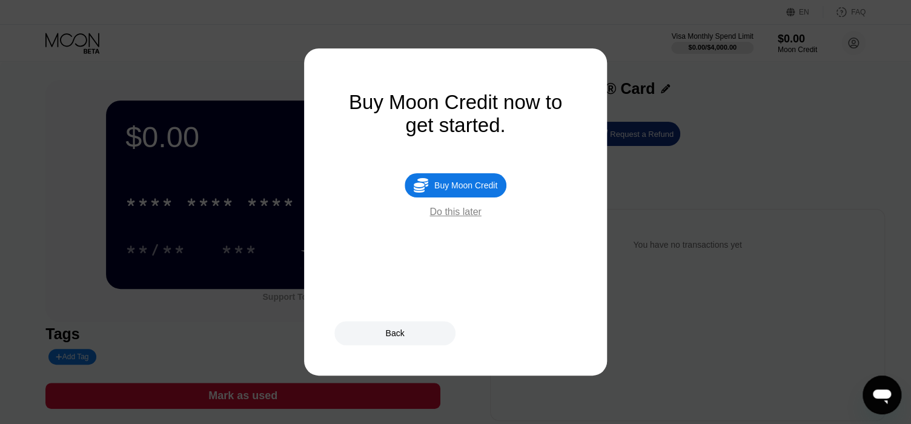
click at [446, 217] on div "Do this later" at bounding box center [455, 212] width 51 height 11
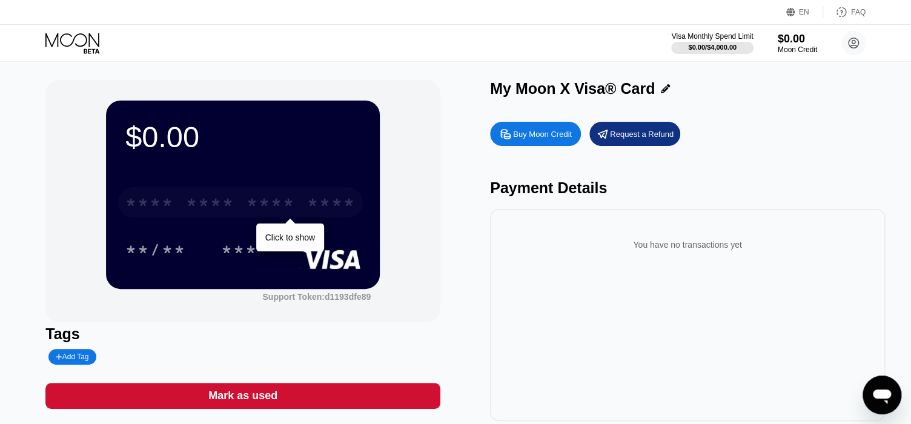
click at [240, 211] on div "* * * * * * * * * * * * ****" at bounding box center [240, 202] width 245 height 30
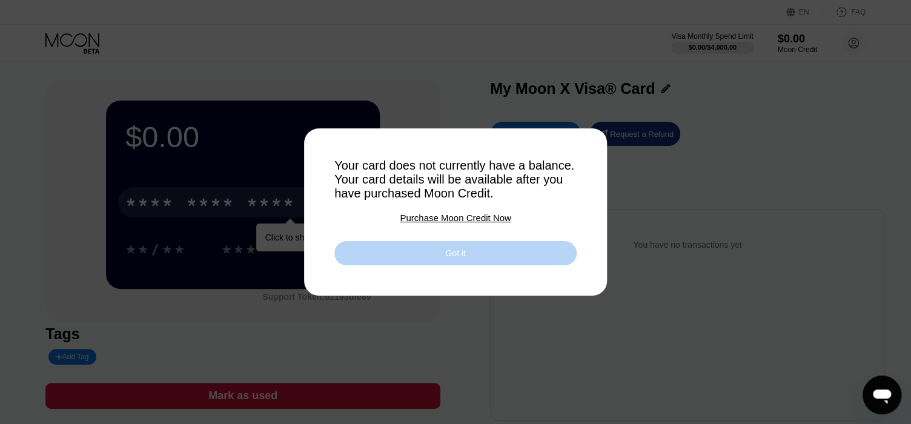
click at [428, 260] on div "Got it" at bounding box center [455, 253] width 242 height 24
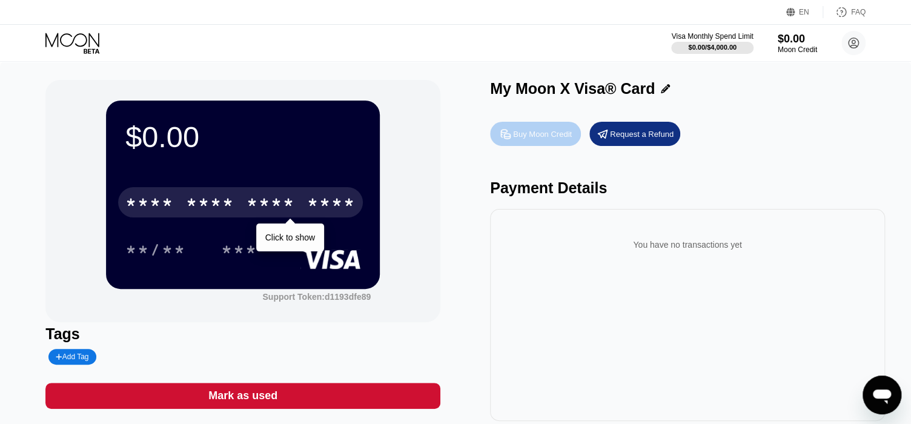
click at [544, 139] on div "Buy Moon Credit" at bounding box center [542, 134] width 59 height 10
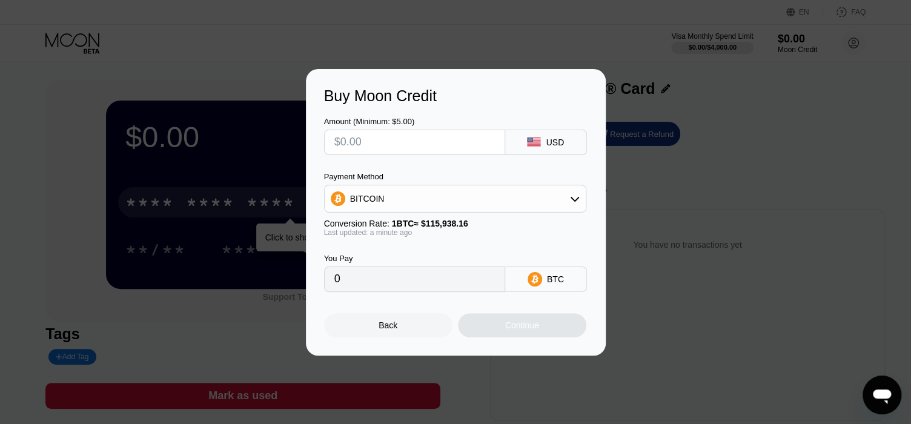
click at [565, 198] on div "BITCOIN" at bounding box center [455, 199] width 261 height 24
click at [383, 251] on div "USDT on TRON" at bounding box center [455, 259] width 255 height 24
type input "0.00"
click at [394, 330] on div "Back" at bounding box center [388, 325] width 19 height 10
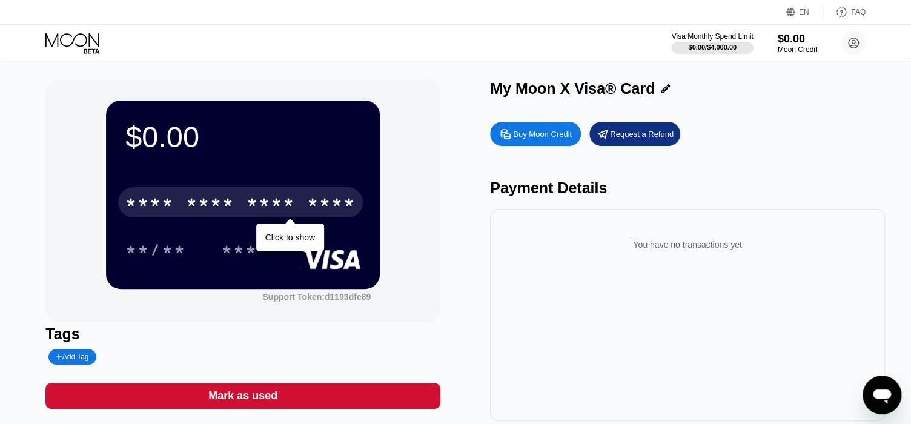
click at [619, 135] on div "Request a Refund" at bounding box center [642, 134] width 64 height 10
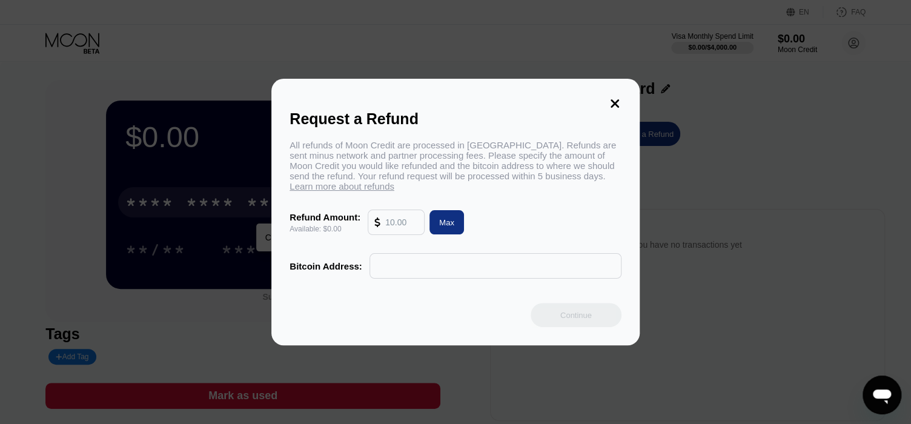
click at [426, 278] on input "text" at bounding box center [495, 266] width 239 height 24
click at [611, 100] on icon at bounding box center [614, 103] width 13 height 13
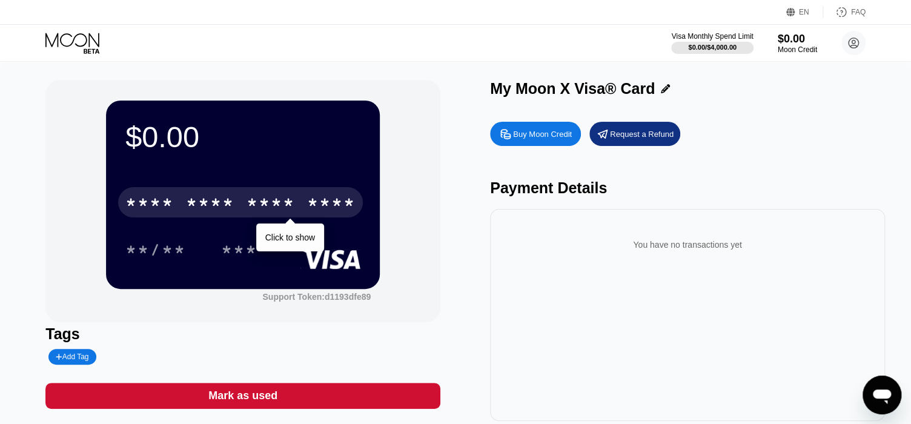
click at [664, 90] on icon at bounding box center [665, 88] width 9 height 9
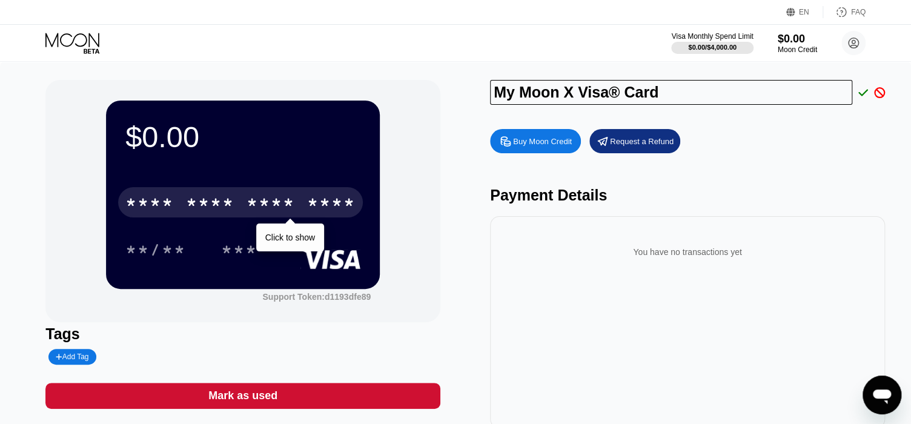
click at [589, 235] on div "You have no transactions yet" at bounding box center [688, 247] width 376 height 43
click at [785, 47] on div "Moon Credit" at bounding box center [797, 49] width 41 height 8
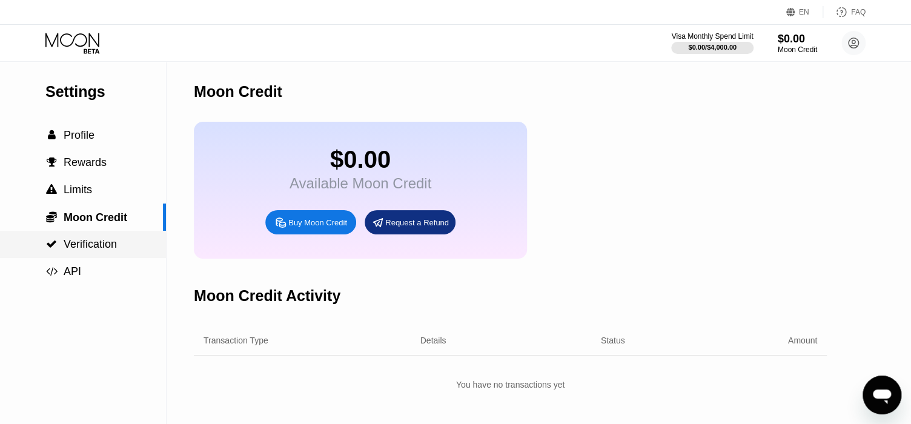
click at [93, 242] on span "Verification" at bounding box center [90, 244] width 53 height 12
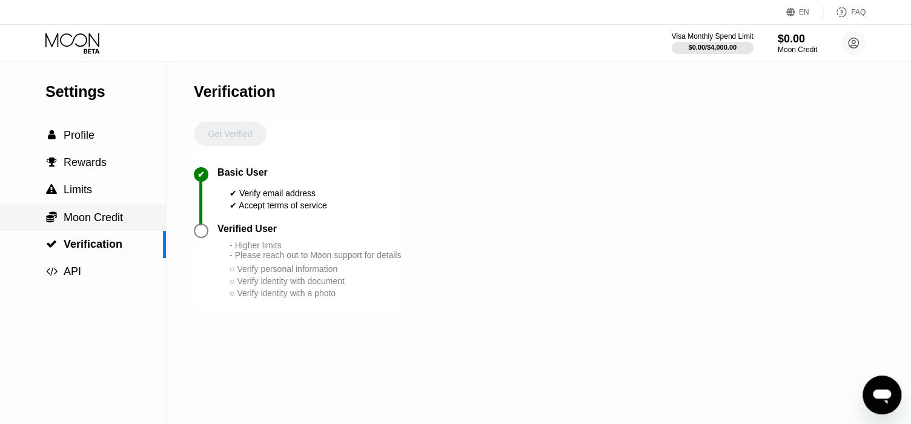
click at [84, 221] on span "Moon Credit" at bounding box center [93, 217] width 59 height 12
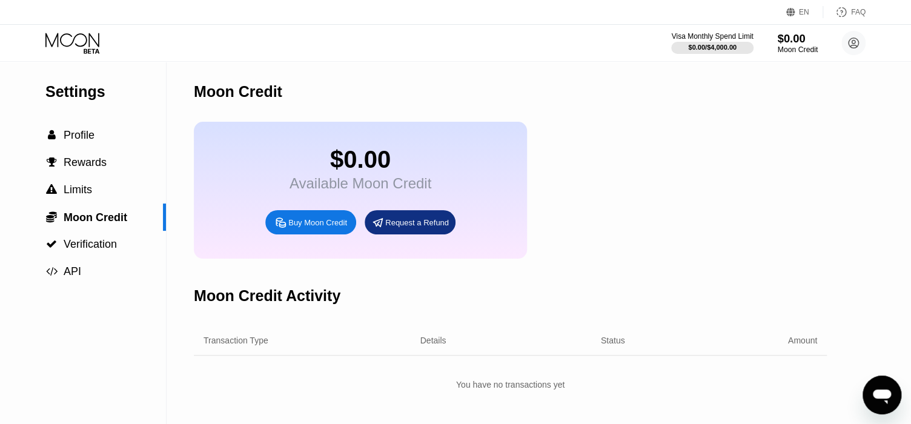
click at [788, 43] on div "$0.00" at bounding box center [797, 38] width 41 height 13
click at [322, 227] on div "Buy Moon Credit" at bounding box center [317, 222] width 59 height 10
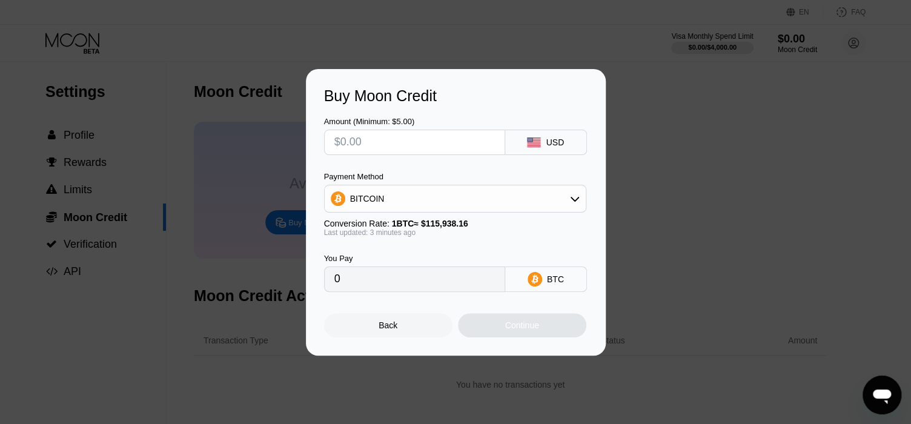
click at [379, 291] on input "0" at bounding box center [414, 279] width 161 height 24
click at [417, 288] on input "0" at bounding box center [414, 279] width 161 height 24
click at [480, 205] on div "BITCOIN" at bounding box center [455, 199] width 261 height 24
click at [433, 255] on div "USDT on TRON" at bounding box center [462, 259] width 228 height 10
type input "0.00"
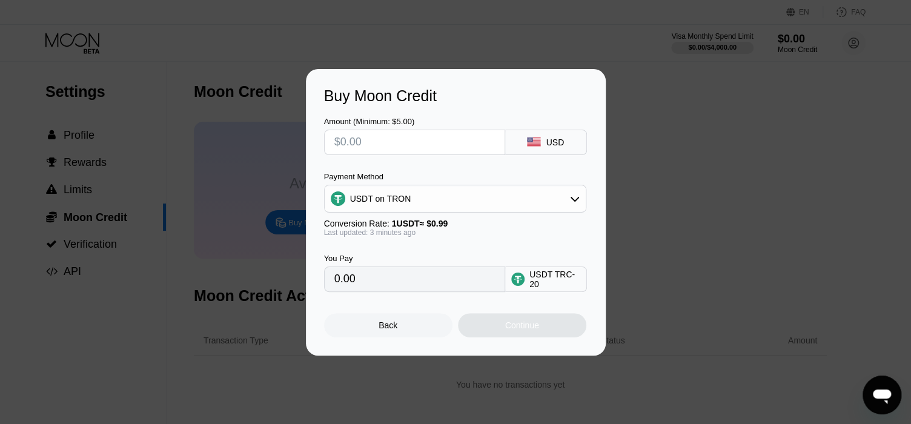
click at [480, 332] on div "Continue" at bounding box center [522, 325] width 128 height 24
click at [466, 284] on input "0.00" at bounding box center [414, 279] width 161 height 24
click at [459, 284] on input "0.00" at bounding box center [414, 279] width 161 height 24
click at [416, 148] on input "text" at bounding box center [414, 142] width 161 height 24
type input "$10"
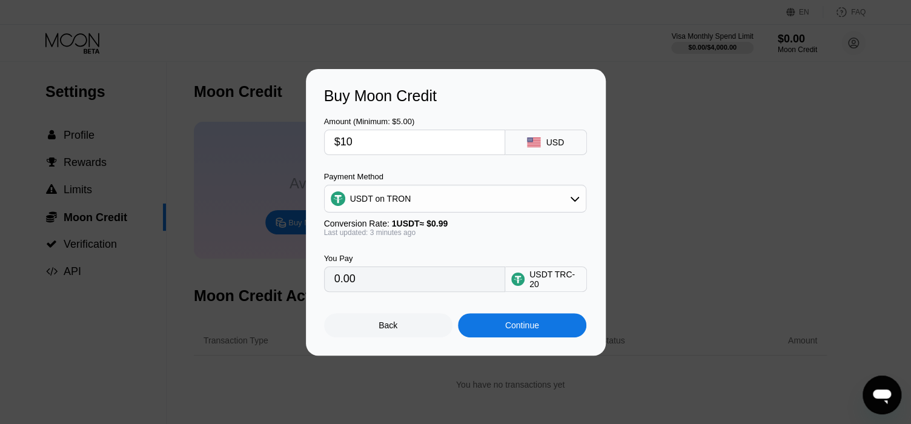
type input "10.10"
type input "$10"
click at [514, 330] on div "Continue" at bounding box center [522, 325] width 34 height 10
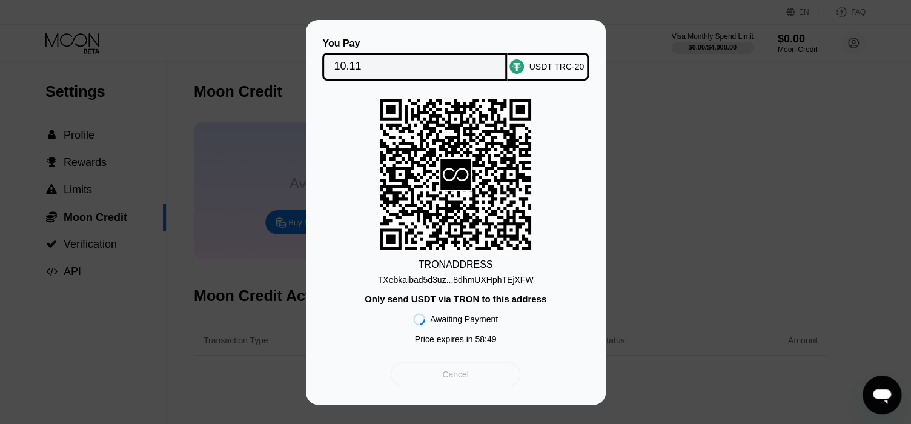
click at [467, 379] on div "Cancel" at bounding box center [455, 374] width 27 height 11
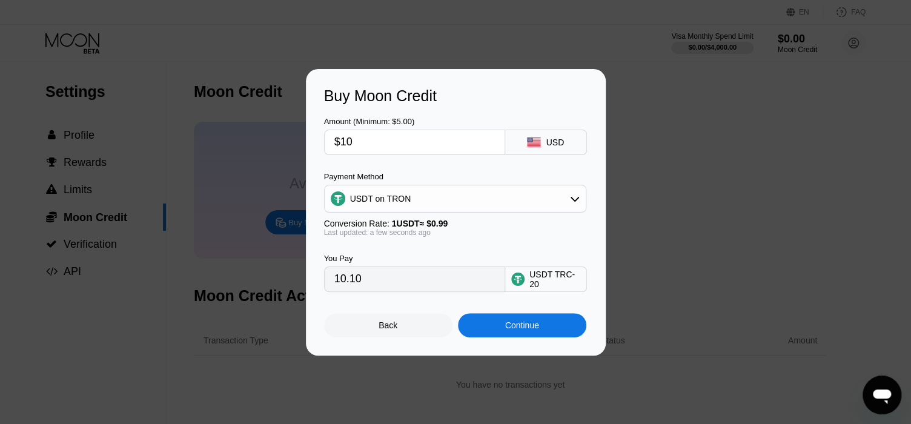
click at [396, 324] on div "Back" at bounding box center [388, 325] width 19 height 10
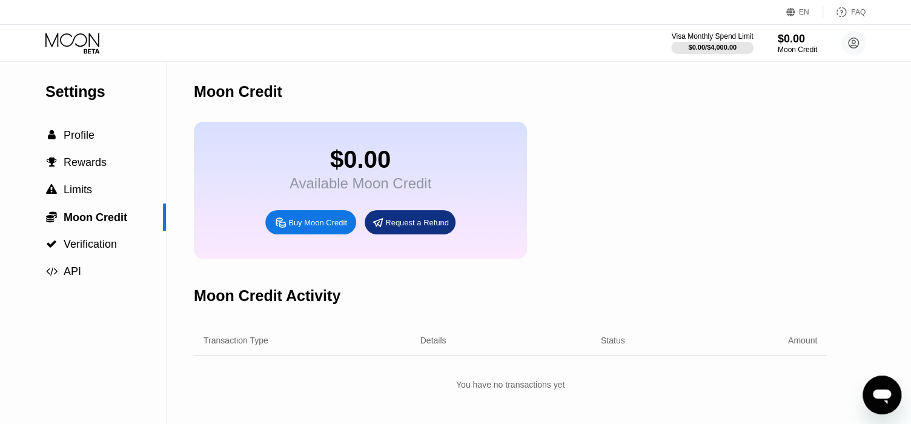
click at [851, 15] on div "FAQ" at bounding box center [844, 12] width 42 height 12
click at [75, 141] on span "Profile" at bounding box center [79, 135] width 31 height 12
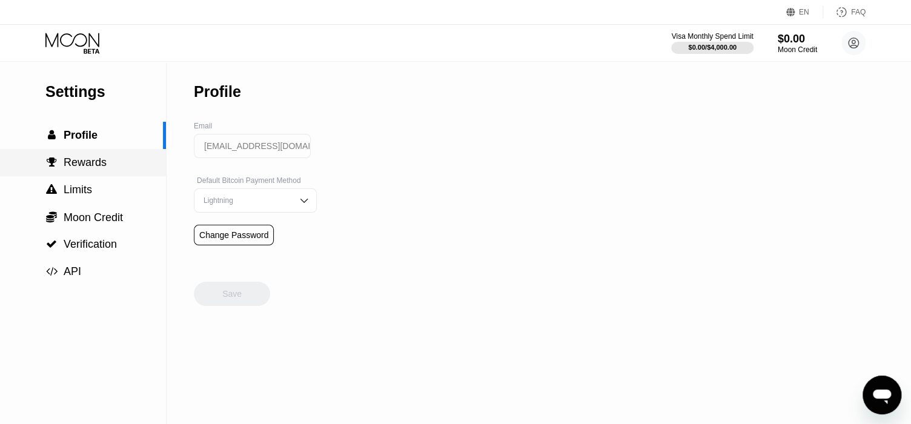
click at [75, 168] on span "Rewards" at bounding box center [85, 162] width 43 height 12
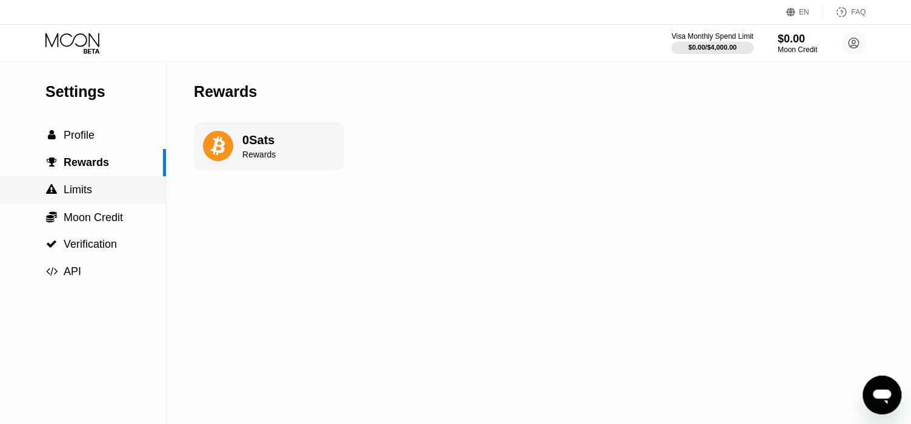
click at [74, 190] on span "Limits" at bounding box center [78, 190] width 28 height 12
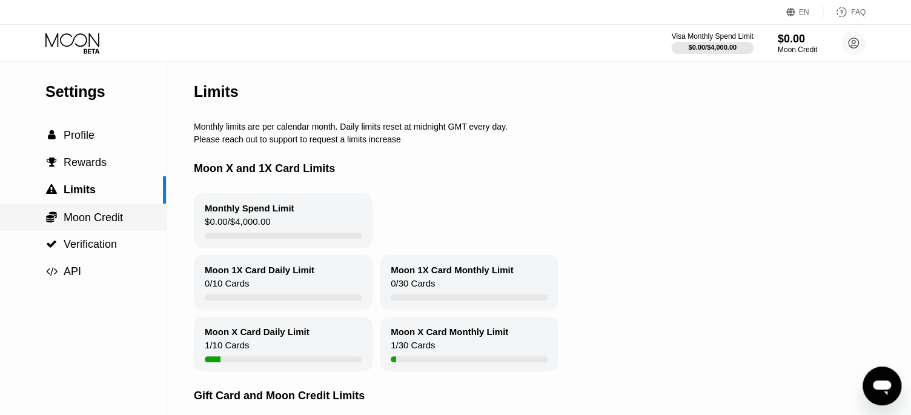
click at [90, 224] on span "Moon Credit" at bounding box center [93, 217] width 59 height 12
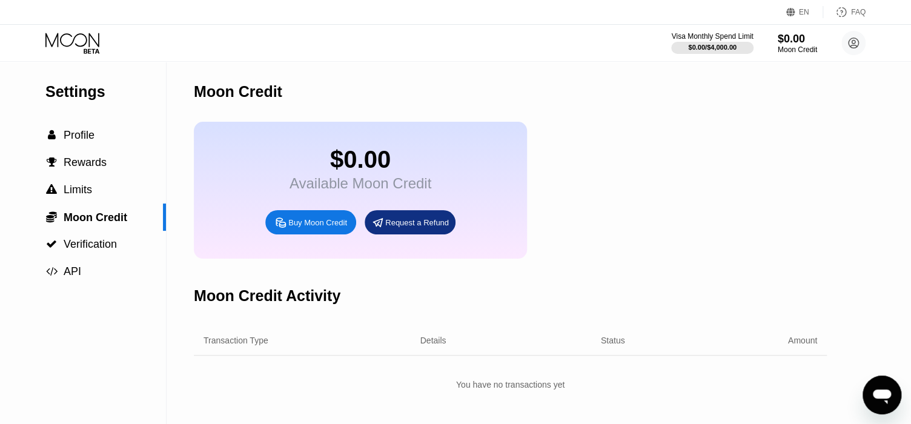
click at [78, 43] on icon at bounding box center [73, 43] width 56 height 21
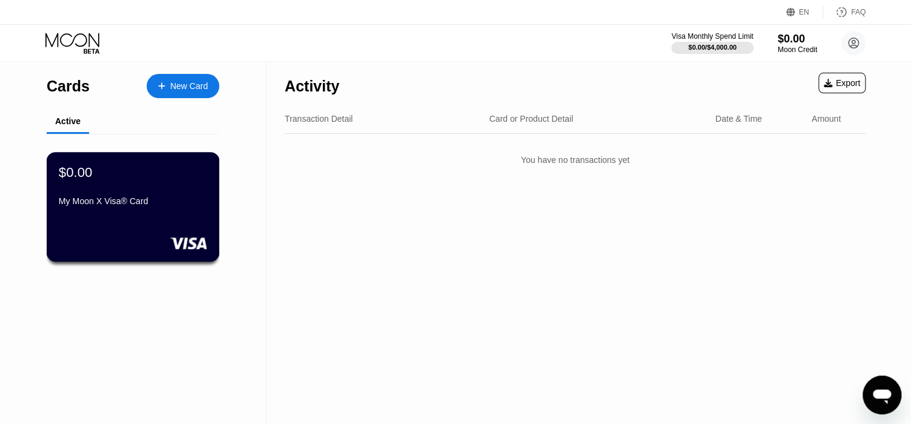
click at [129, 236] on div "$0.00 My Moon X Visa® Card" at bounding box center [133, 207] width 173 height 110
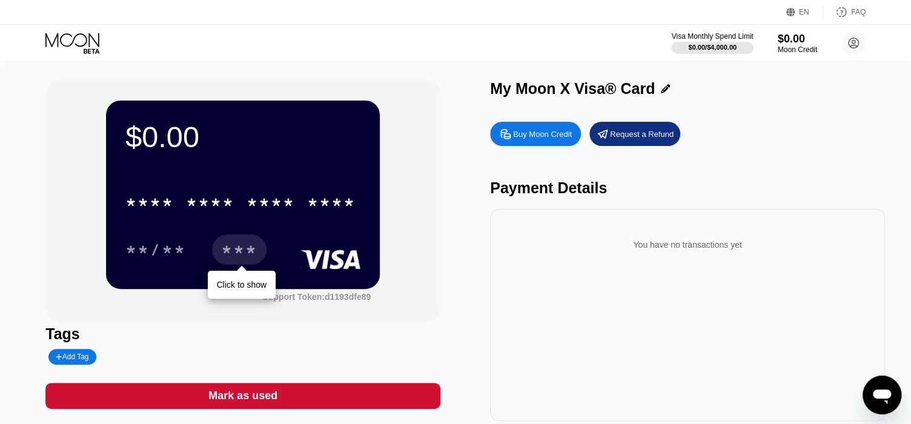
click at [234, 261] on div "***" at bounding box center [239, 251] width 36 height 19
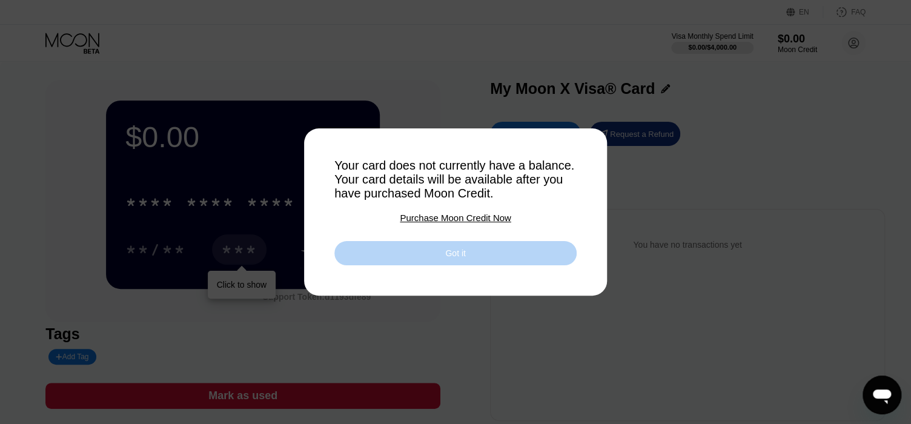
click at [407, 258] on div "Got it" at bounding box center [455, 253] width 242 height 24
